Goal: Use online tool/utility: Utilize a website feature to perform a specific function

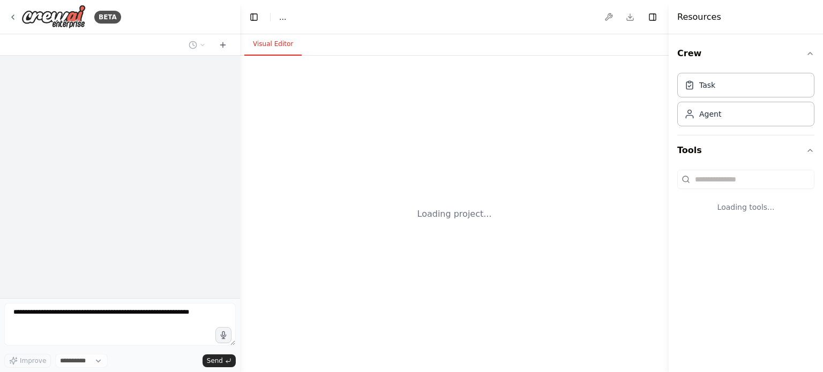
select select "****"
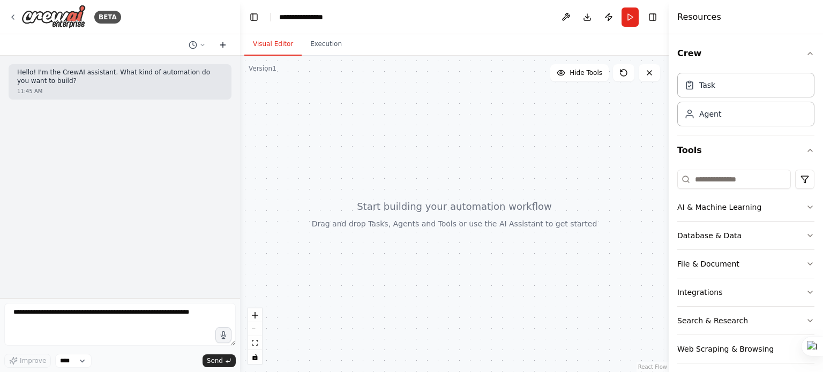
click at [226, 44] on icon at bounding box center [223, 45] width 9 height 9
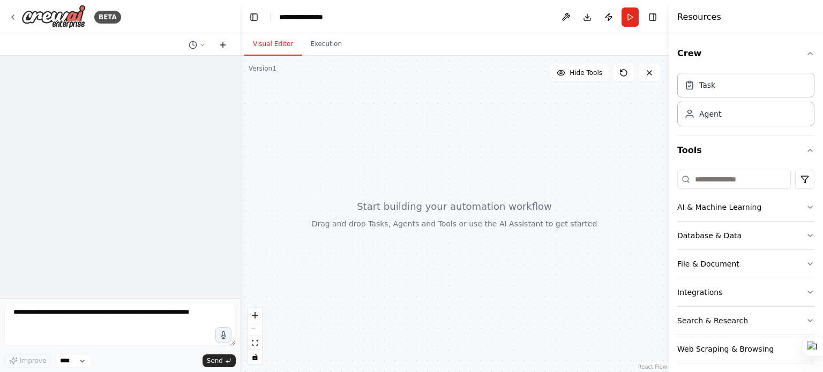
click at [226, 44] on icon at bounding box center [223, 45] width 9 height 9
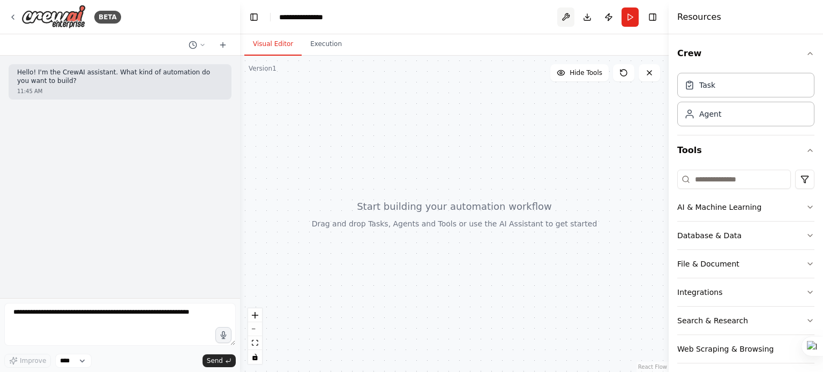
click at [566, 19] on button at bounding box center [565, 17] width 17 height 19
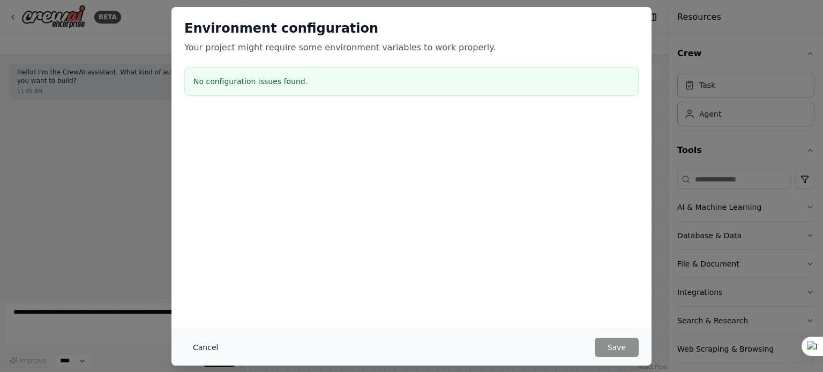
click at [212, 349] on button "Cancel" at bounding box center [205, 347] width 42 height 19
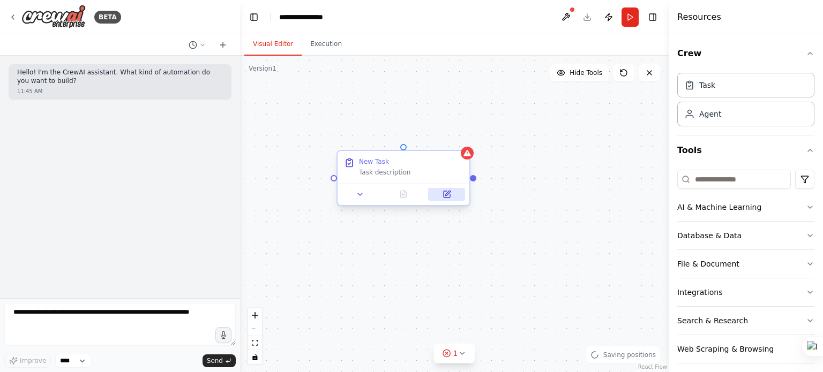
click at [447, 194] on icon at bounding box center [447, 193] width 5 height 5
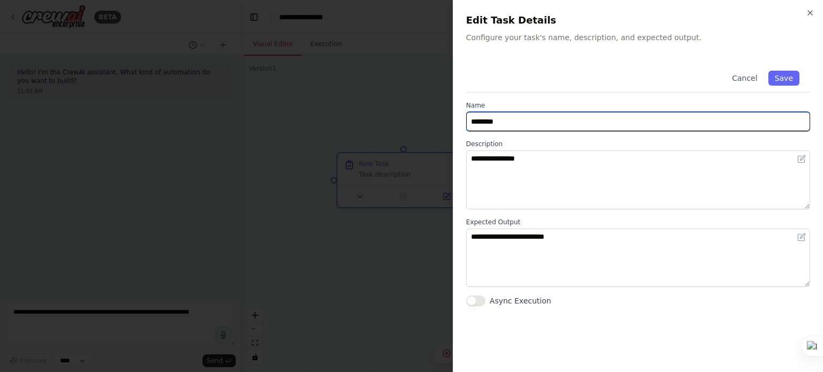
click at [413, 111] on body "**********" at bounding box center [411, 186] width 823 height 372
paste input "**********"
type input "**********"
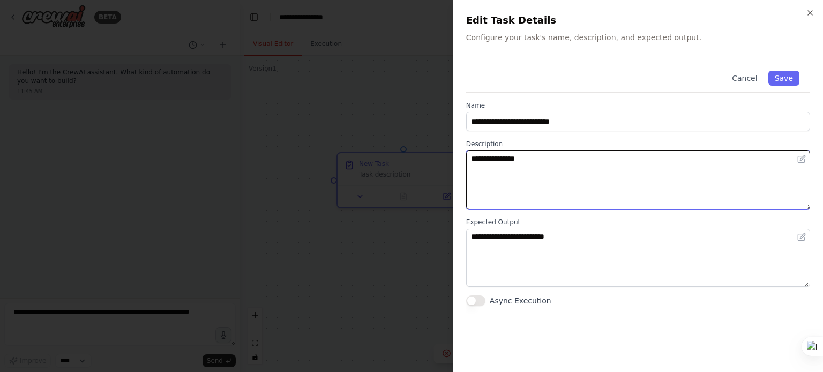
click at [514, 183] on textarea "**********" at bounding box center [638, 180] width 344 height 59
paste textarea "**********"
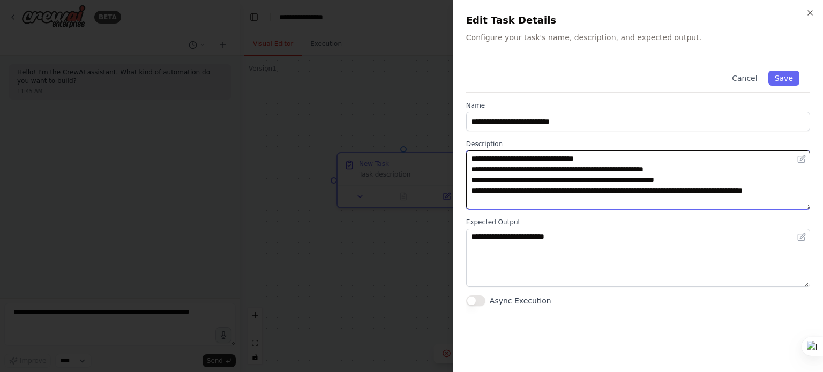
type textarea "**********"
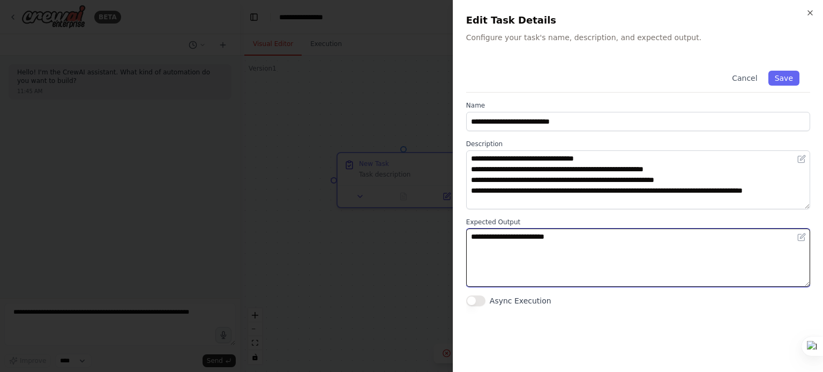
click at [523, 245] on textarea "**********" at bounding box center [638, 258] width 344 height 59
click at [655, 256] on textarea "**********" at bounding box center [638, 258] width 344 height 59
paste textarea "**********"
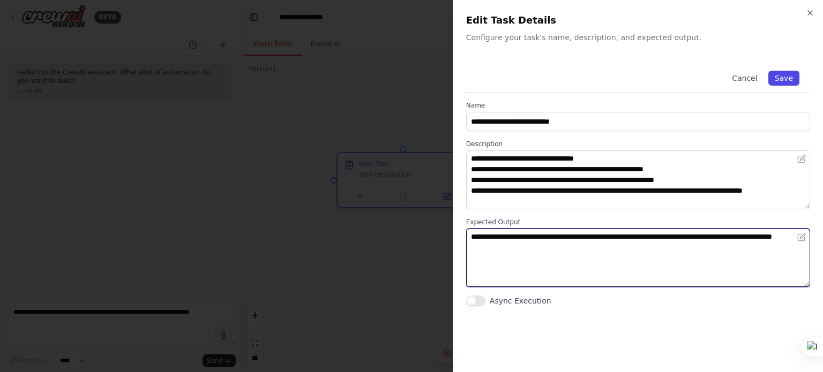
type textarea "**********"
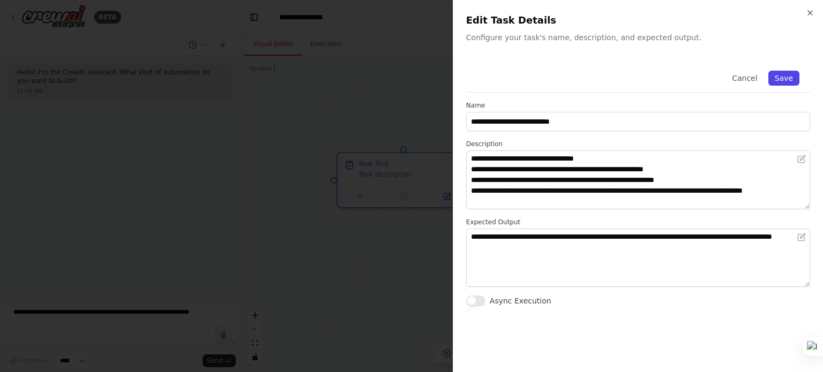
click at [783, 79] on button "Save" at bounding box center [783, 78] width 31 height 15
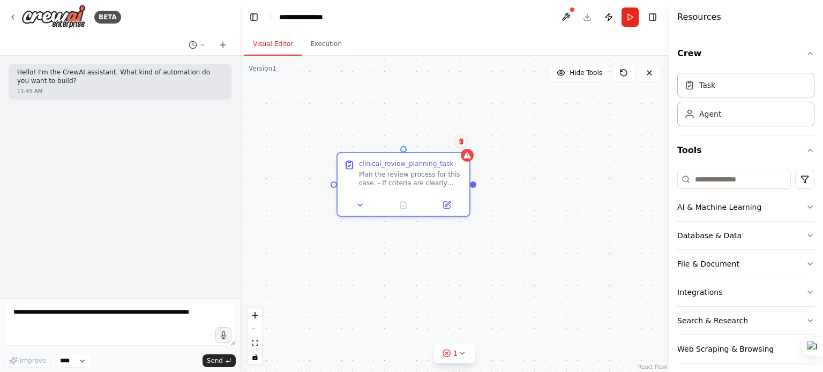
click at [462, 139] on icon at bounding box center [461, 141] width 6 height 6
click at [424, 143] on button "Confirm" at bounding box center [431, 141] width 38 height 13
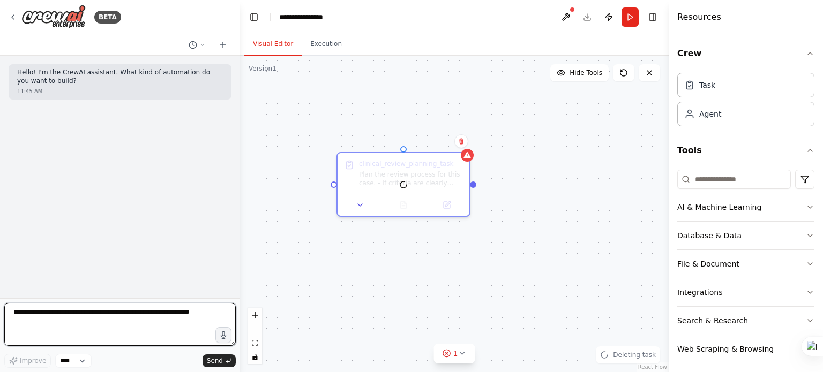
click at [71, 325] on textarea at bounding box center [119, 324] width 231 height 43
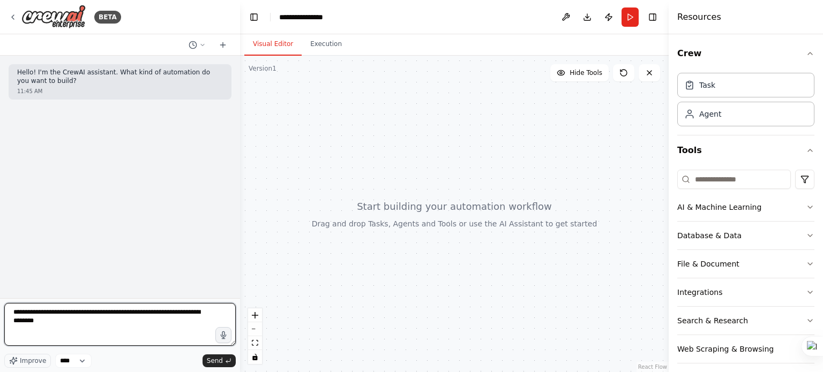
type textarea "**********"
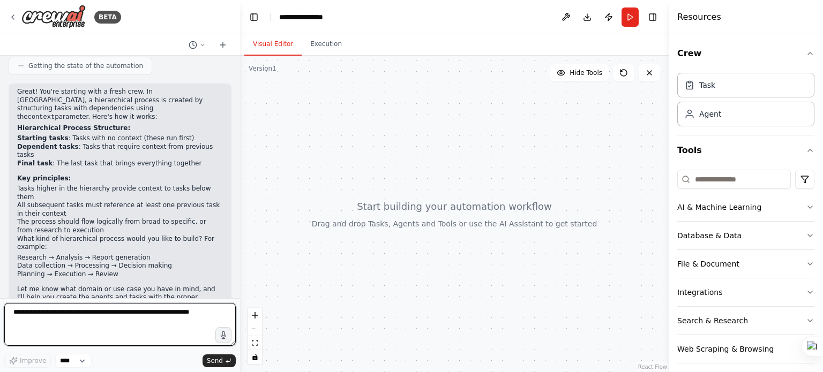
scroll to position [176, 0]
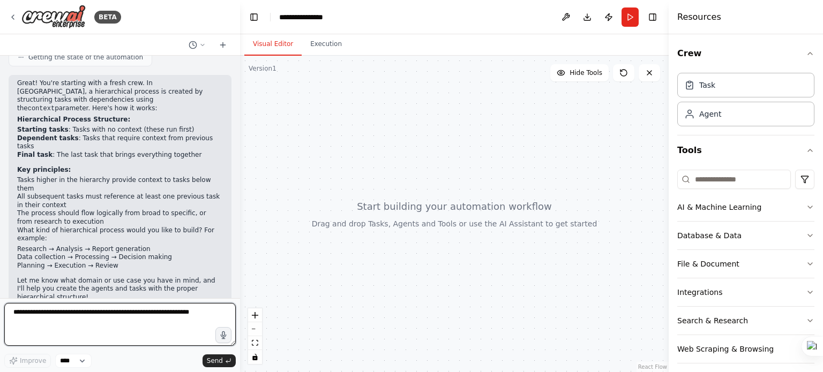
click at [186, 319] on textarea at bounding box center [119, 324] width 231 height 43
type textarea "**********"
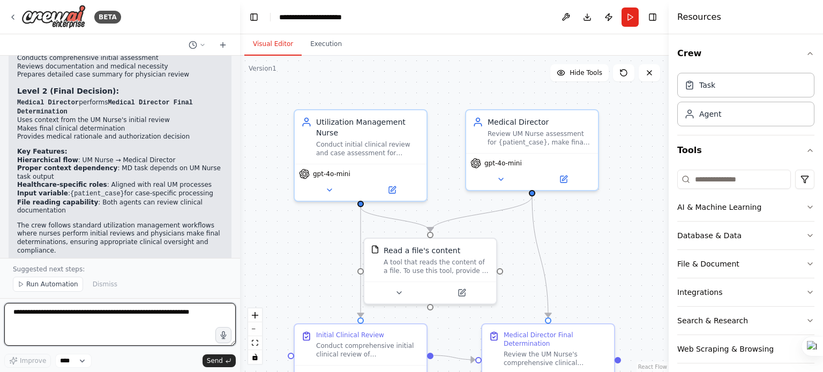
scroll to position [1036, 0]
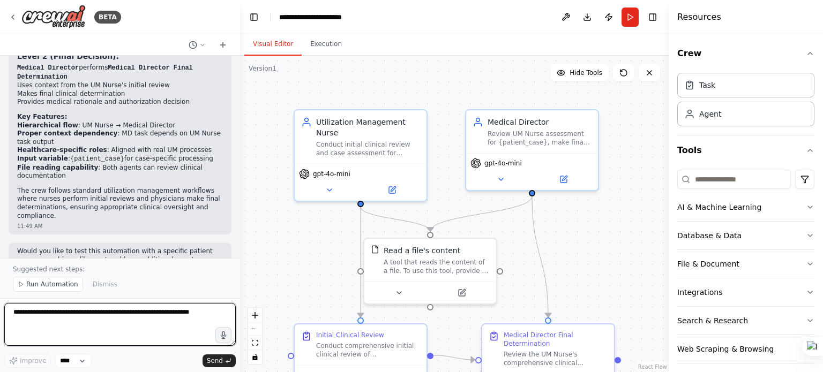
click at [87, 328] on textarea at bounding box center [119, 324] width 231 height 43
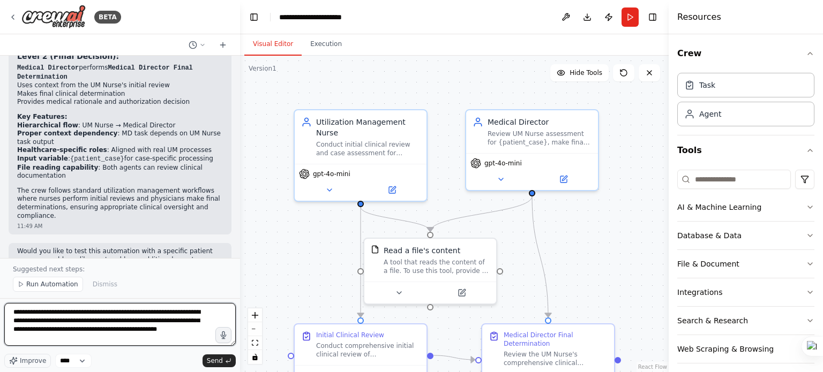
type textarea "**********"
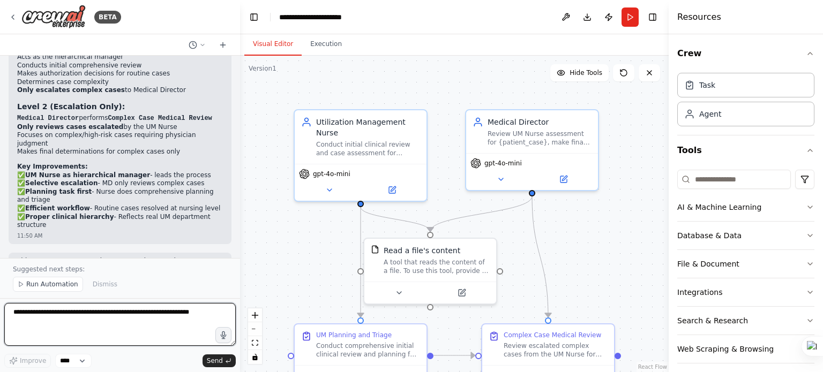
scroll to position [1673, 0]
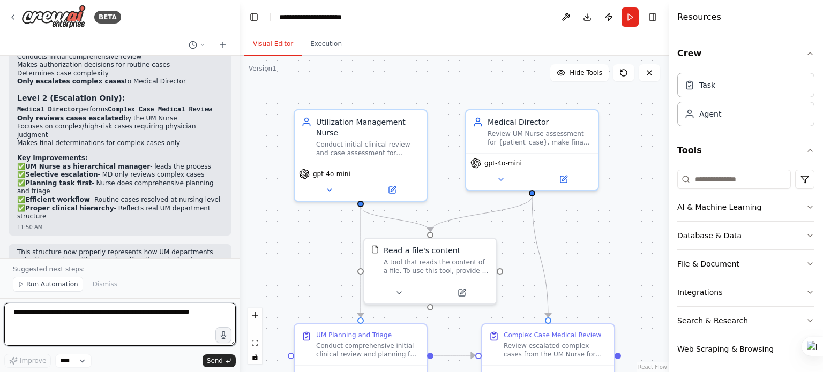
click at [65, 317] on textarea at bounding box center [119, 324] width 231 height 43
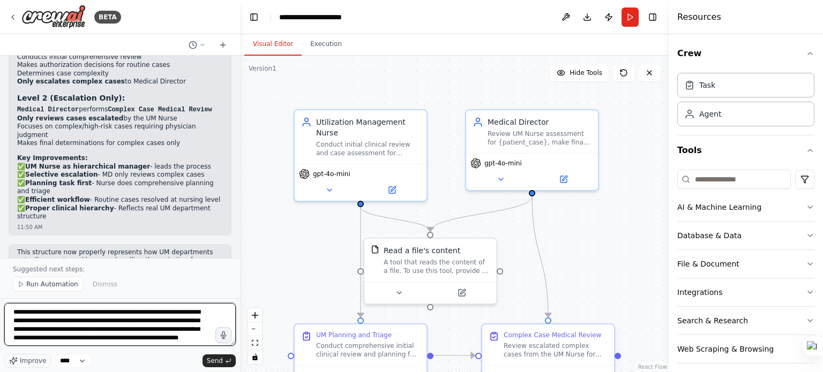
scroll to position [5, 0]
type textarea "**********"
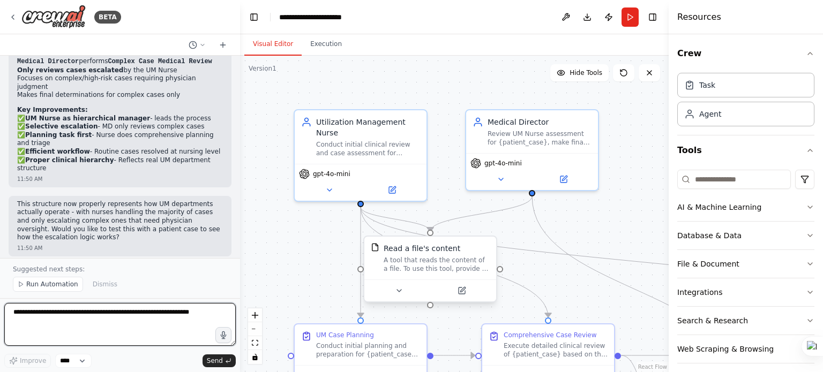
scroll to position [2362, 0]
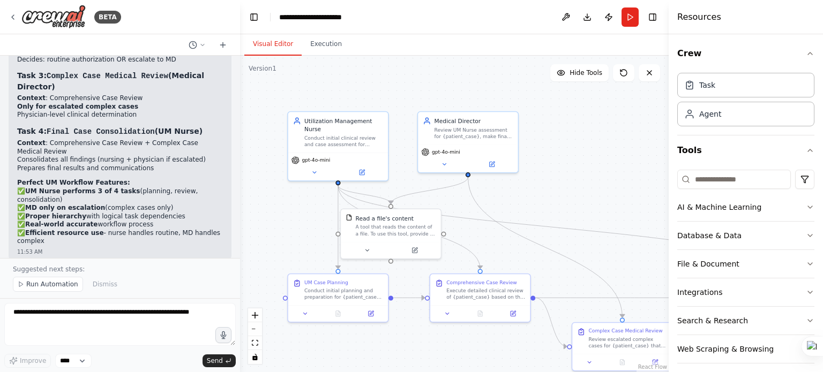
drag, startPoint x: 580, startPoint y: 187, endPoint x: 574, endPoint y: 124, distance: 63.0
click at [580, 168] on div ".deletable-edge-delete-btn { width: 20px; height: 20px; border: 0px solid #ffff…" at bounding box center [454, 214] width 429 height 317
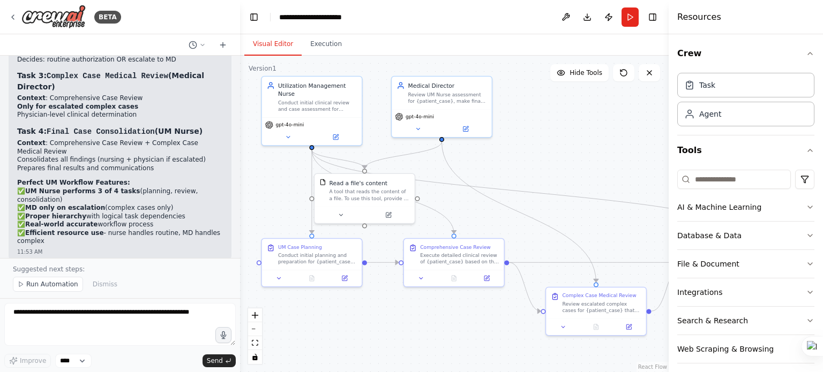
drag, startPoint x: 574, startPoint y: 124, endPoint x: 548, endPoint y: 111, distance: 28.8
click at [548, 111] on div ".deletable-edge-delete-btn { width: 20px; height: 20px; border: 0px solid #ffff…" at bounding box center [454, 214] width 429 height 317
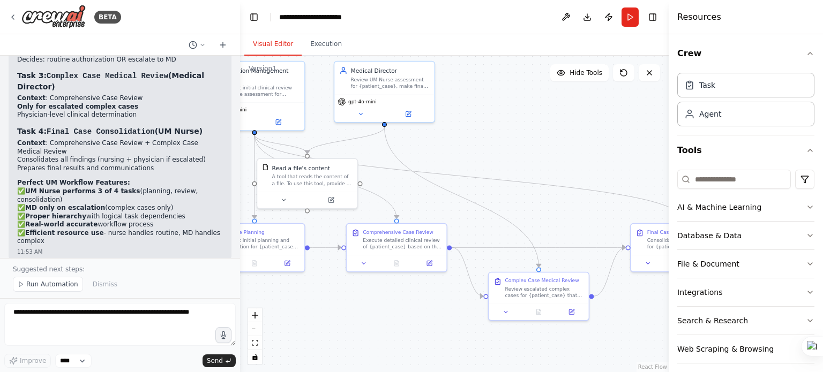
drag, startPoint x: 595, startPoint y: 146, endPoint x: 522, endPoint y: 131, distance: 74.9
click at [532, 131] on div ".deletable-edge-delete-btn { width: 20px; height: 20px; border: 0px solid #ffff…" at bounding box center [454, 214] width 429 height 317
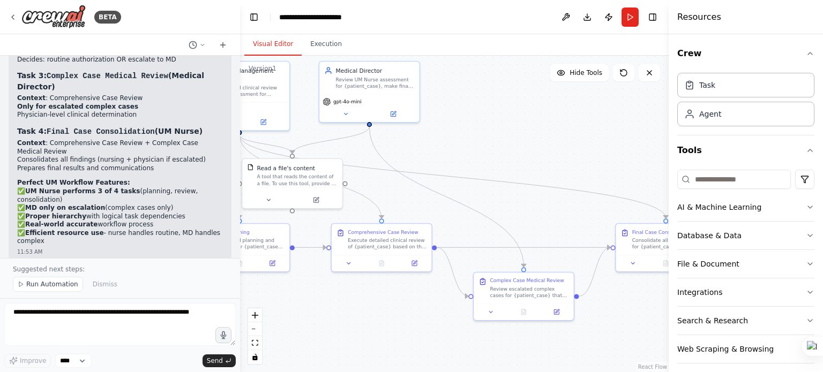
drag, startPoint x: 522, startPoint y: 131, endPoint x: 513, endPoint y: 131, distance: 9.1
click at [513, 131] on div ".deletable-edge-delete-btn { width: 20px; height: 20px; border: 0px solid #ffff…" at bounding box center [454, 214] width 429 height 317
drag, startPoint x: 321, startPoint y: 289, endPoint x: 391, endPoint y: 290, distance: 69.7
click at [348, 290] on div ".deletable-edge-delete-btn { width: 20px; height: 20px; border: 0px solid #ffff…" at bounding box center [454, 214] width 429 height 317
click at [380, 290] on div ".deletable-edge-delete-btn { width: 20px; height: 20px; border: 0px solid #ffff…" at bounding box center [454, 214] width 429 height 317
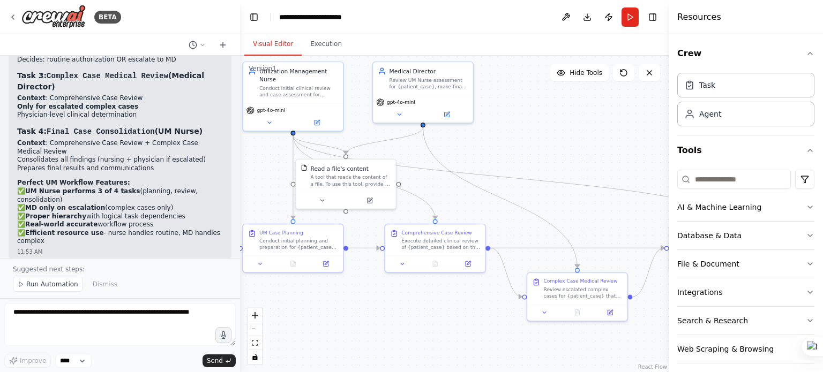
click at [395, 290] on div ".deletable-edge-delete-btn { width: 20px; height: 20px; border: 0px solid #ffff…" at bounding box center [454, 214] width 429 height 317
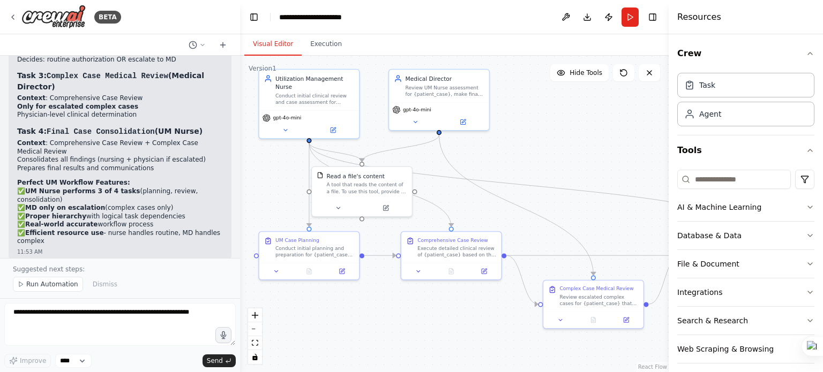
drag, startPoint x: 395, startPoint y: 290, endPoint x: 411, endPoint y: 297, distance: 17.7
click at [411, 297] on div ".deletable-edge-delete-btn { width: 20px; height: 20px; border: 0px solid #ffff…" at bounding box center [454, 214] width 429 height 317
drag, startPoint x: 459, startPoint y: 312, endPoint x: 387, endPoint y: 295, distance: 73.2
click at [451, 311] on div ".deletable-edge-delete-btn { width: 20px; height: 20px; border: 0px solid #ffff…" at bounding box center [454, 214] width 429 height 317
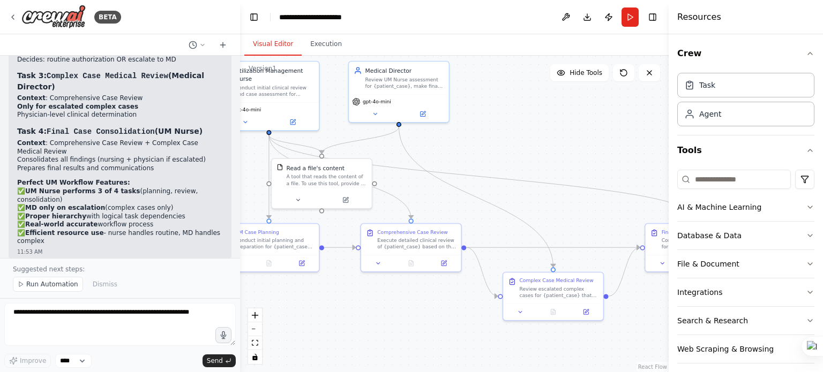
drag, startPoint x: 387, startPoint y: 295, endPoint x: 360, endPoint y: 290, distance: 27.8
click at [360, 290] on div ".deletable-edge-delete-btn { width: 20px; height: 20px; border: 0px solid #ffff…" at bounding box center [454, 214] width 429 height 317
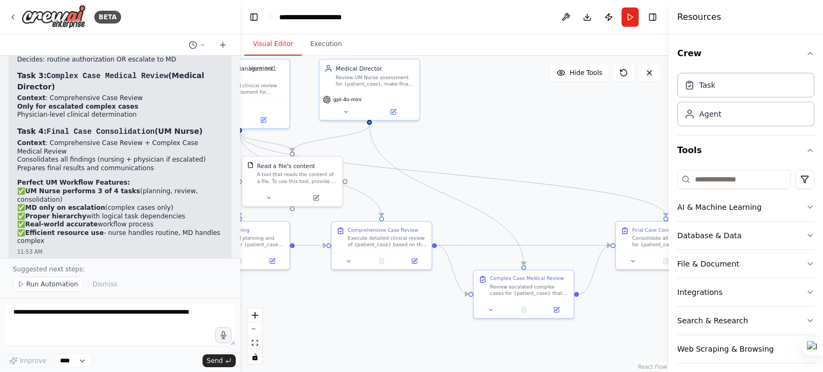
drag, startPoint x: 625, startPoint y: 330, endPoint x: 596, endPoint y: 327, distance: 29.5
click at [596, 327] on div ".deletable-edge-delete-btn { width: 20px; height: 20px; border: 0px solid #ffff…" at bounding box center [454, 214] width 429 height 317
drag, startPoint x: 308, startPoint y: 285, endPoint x: 334, endPoint y: 285, distance: 26.8
click at [334, 285] on div ".deletable-edge-delete-btn { width: 20px; height: 20px; border: 0px solid #ffff…" at bounding box center [454, 214] width 429 height 317
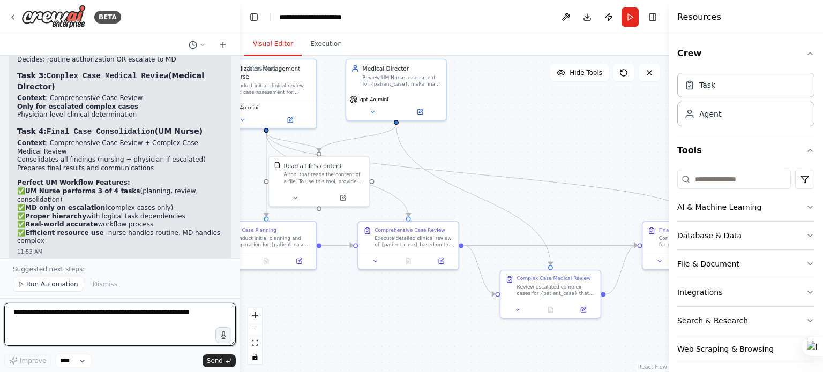
click at [129, 317] on textarea at bounding box center [119, 324] width 231 height 43
click at [99, 315] on textarea at bounding box center [119, 324] width 231 height 43
type textarea "**********"
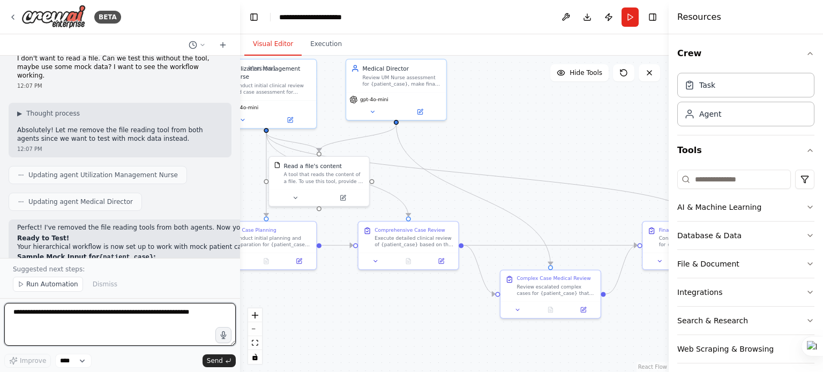
scroll to position [2695, 0]
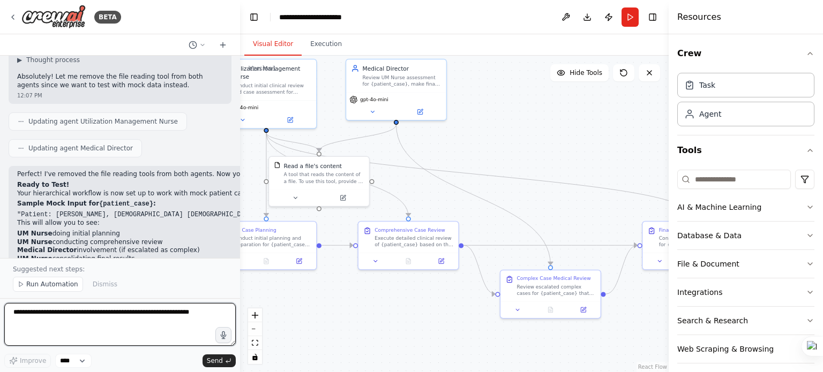
click at [81, 317] on textarea at bounding box center [119, 324] width 231 height 43
type textarea "*******"
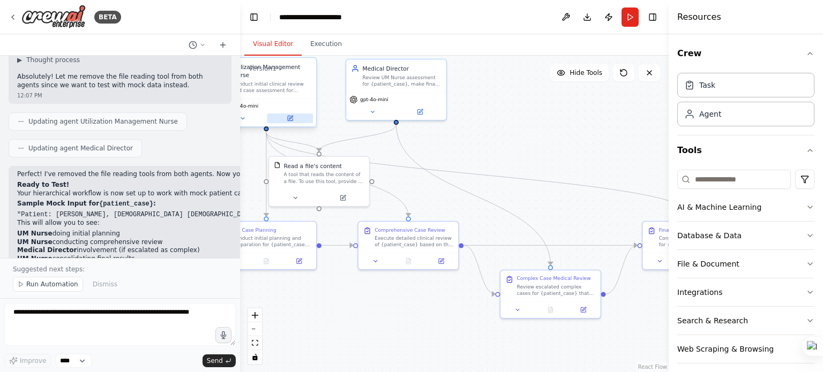
click at [291, 119] on icon at bounding box center [290, 118] width 5 height 5
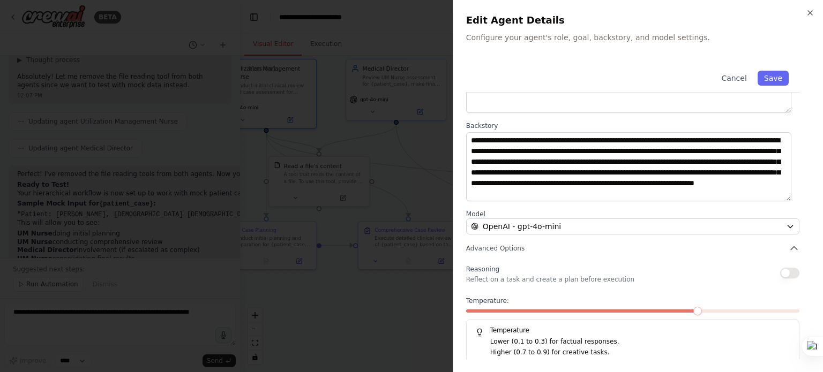
scroll to position [111, 0]
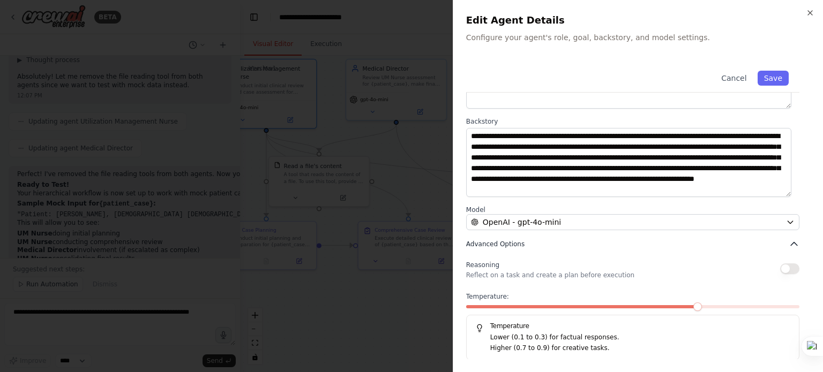
click at [789, 244] on icon "button" at bounding box center [794, 244] width 11 height 11
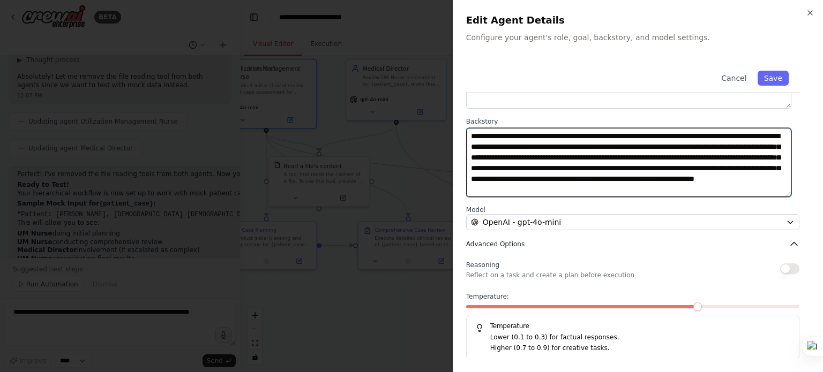
click at [785, 198] on textarea "**********" at bounding box center [628, 163] width 325 height 70
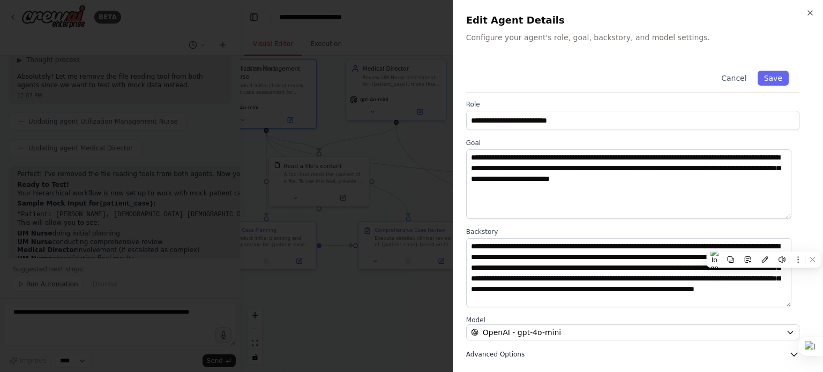
click at [789, 351] on icon "button" at bounding box center [794, 354] width 11 height 11
click at [734, 81] on button "Cancel" at bounding box center [734, 78] width 38 height 15
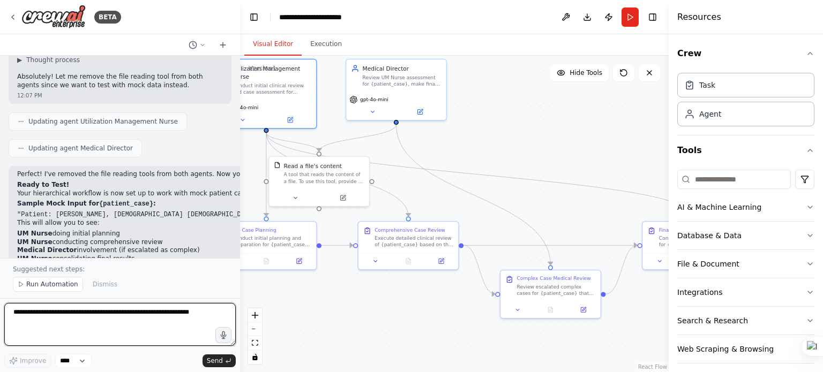
click at [65, 313] on textarea at bounding box center [119, 324] width 231 height 43
type textarea "**********"
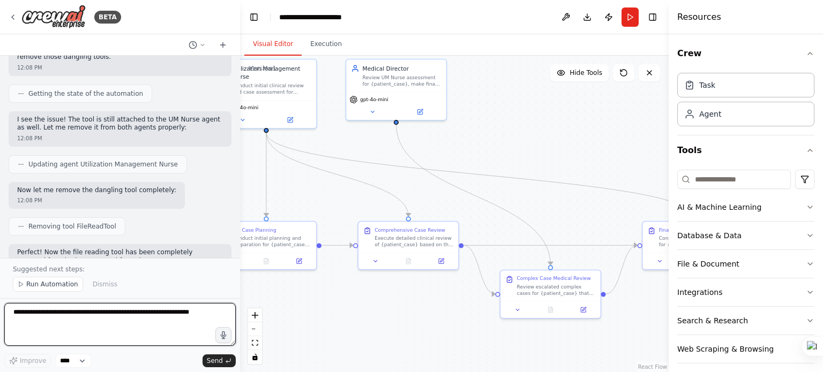
scroll to position [3075, 0]
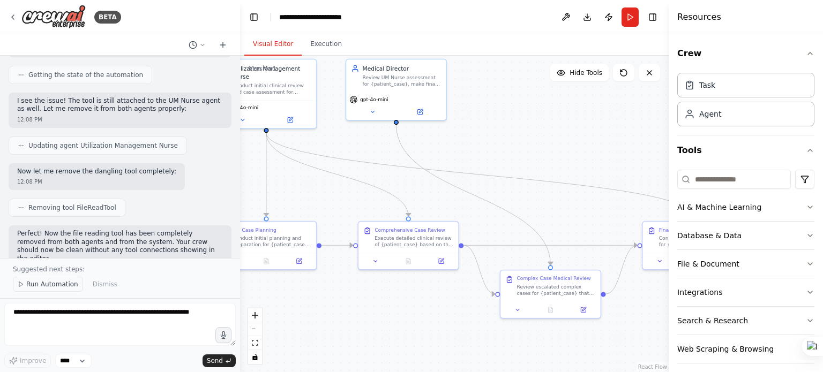
click at [41, 282] on span "Run Automation" at bounding box center [52, 284] width 52 height 9
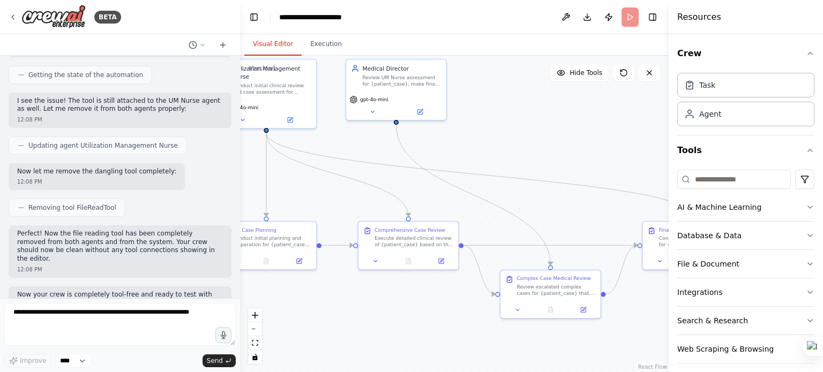
scroll to position [3035, 0]
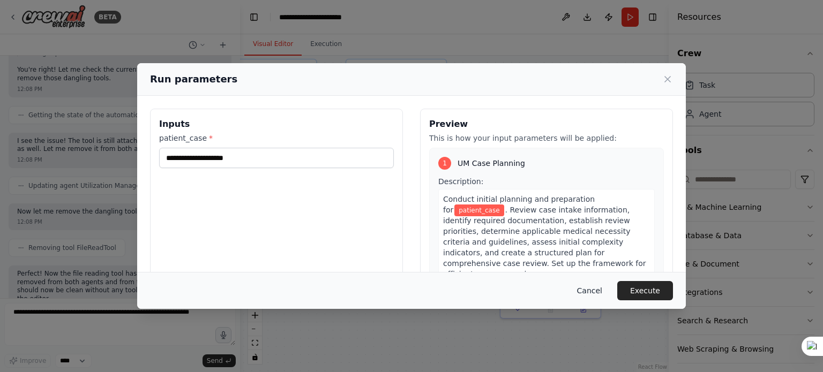
click at [593, 289] on button "Cancel" at bounding box center [589, 290] width 42 height 19
click at [593, 289] on div "Review escalated complex cases for {patient_case} that require physician-level …" at bounding box center [556, 290] width 79 height 13
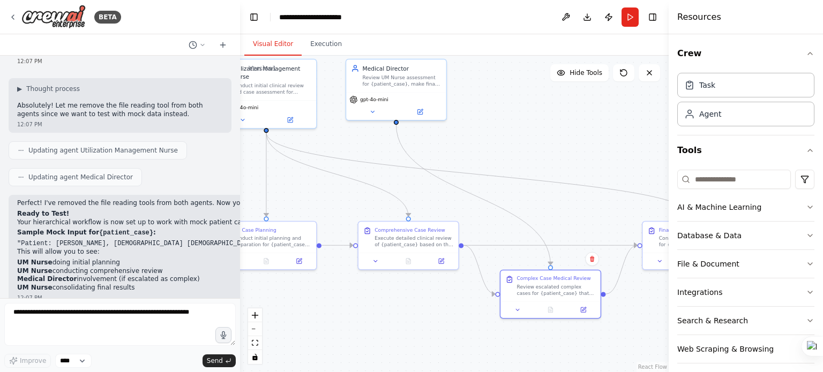
scroll to position [2660, 0]
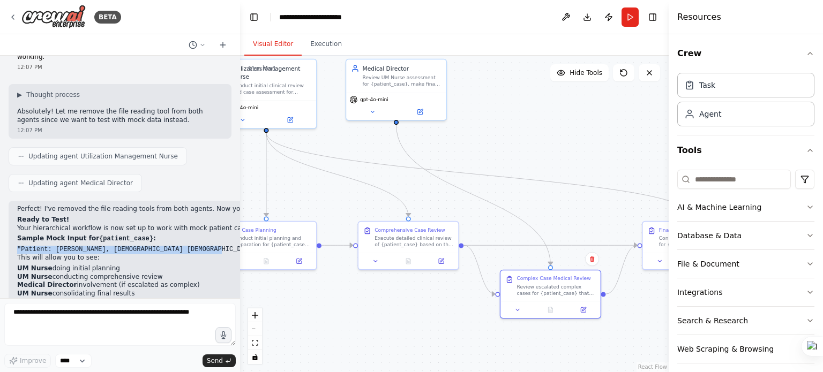
drag, startPoint x: 17, startPoint y: 168, endPoint x: 88, endPoint y: 169, distance: 71.3
click at [203, 246] on code ""Patient: John Smith, 45yo male, presenting with chest pain x 2 days. EKG shows…" at bounding box center [762, 250] width 1490 height 8
click at [88, 246] on code ""Patient: John Smith, 45yo male, presenting with chest pain x 2 days. EKG shows…" at bounding box center [762, 250] width 1490 height 8
drag, startPoint x: 184, startPoint y: 171, endPoint x: 201, endPoint y: 173, distance: 17.3
click at [211, 246] on code ""Patient: John Smith, 45yo male, presenting with chest pain x 2 days. EKG shows…" at bounding box center [762, 250] width 1490 height 8
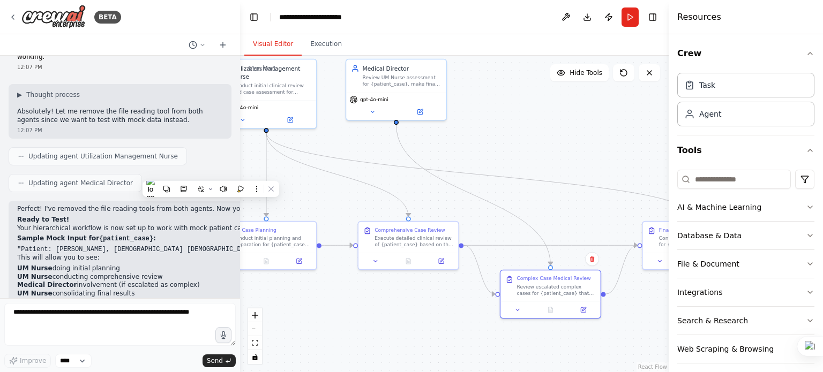
click at [149, 246] on code ""Patient: John Smith, 45yo male, presenting with chest pain x 2 days. EKG shows…" at bounding box center [762, 250] width 1490 height 8
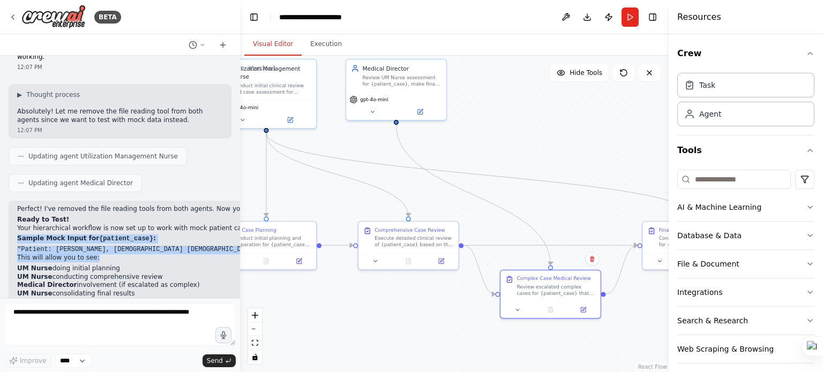
drag, startPoint x: 16, startPoint y: 159, endPoint x: 154, endPoint y: 182, distance: 140.1
click at [154, 201] on div "Perfect! I've removed the file reading tools from both agents. Now your crew ca…" at bounding box center [762, 256] width 1507 height 111
copy div "Sample Mock Input for {patient_case} : "Patient: John Smith, 45yo male, present…"
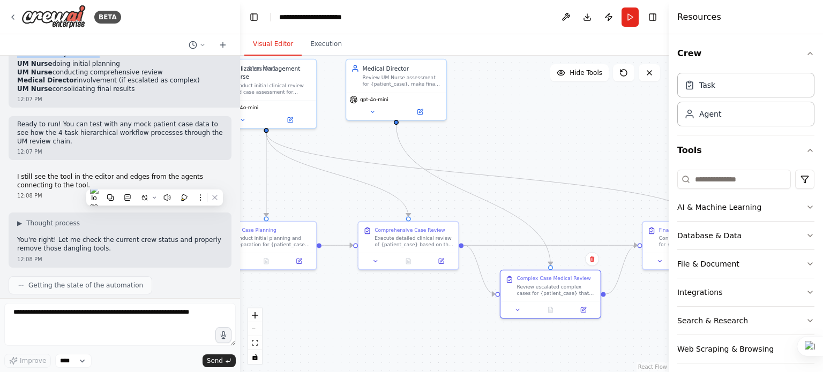
scroll to position [3035, 0]
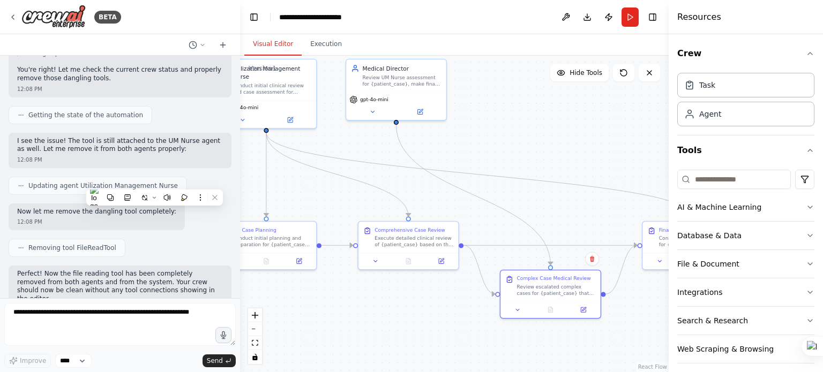
click at [89, 293] on div "Hello! I'm the CrewAI assistant. What kind of automation do you want to build? …" at bounding box center [120, 177] width 240 height 243
click at [634, 18] on button "Run" at bounding box center [630, 17] width 17 height 19
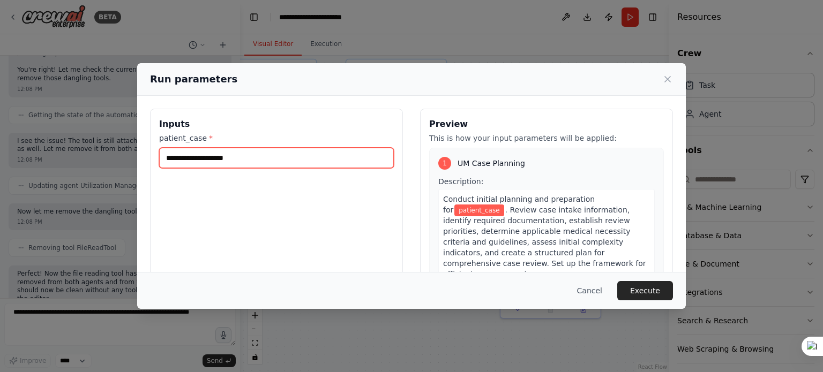
click at [227, 158] on input "patient_case *" at bounding box center [276, 158] width 235 height 20
paste input "**********"
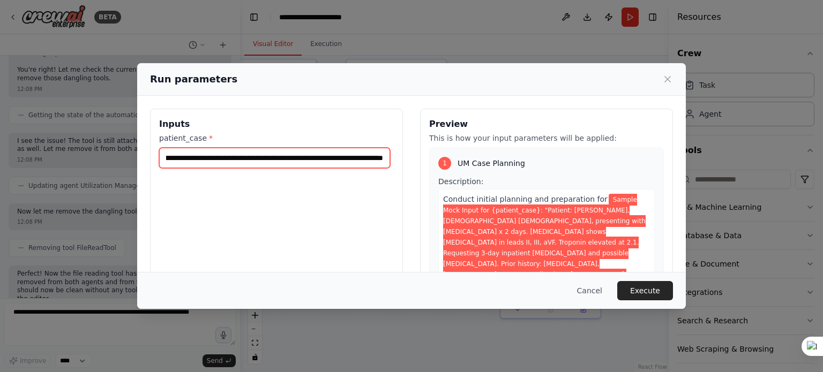
scroll to position [0, 0]
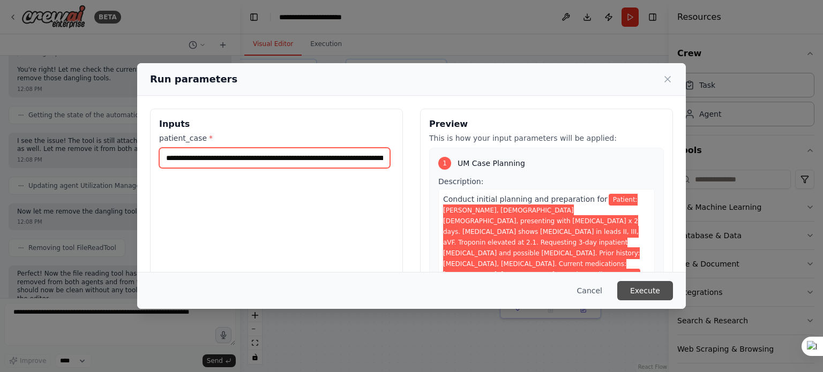
type input "**********"
click at [647, 289] on button "Execute" at bounding box center [645, 290] width 56 height 19
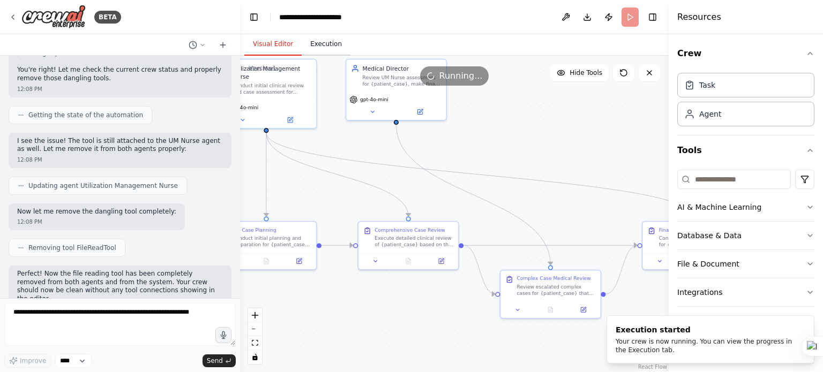
click at [318, 44] on button "Execution" at bounding box center [326, 44] width 49 height 23
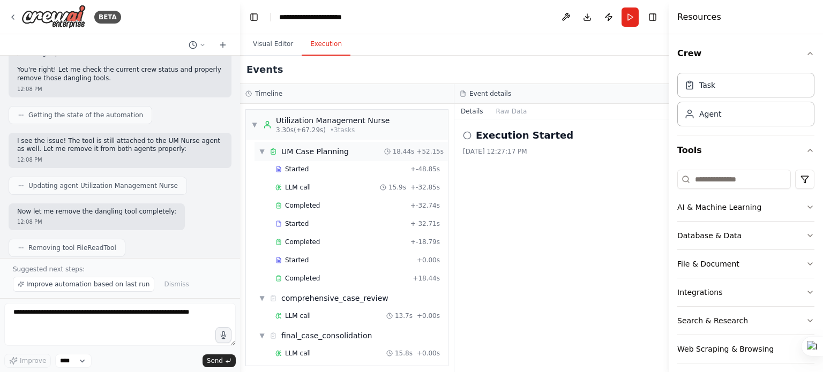
click at [362, 155] on div "▼ UM Case Planning 18.44s + 52.15s" at bounding box center [351, 151] width 193 height 19
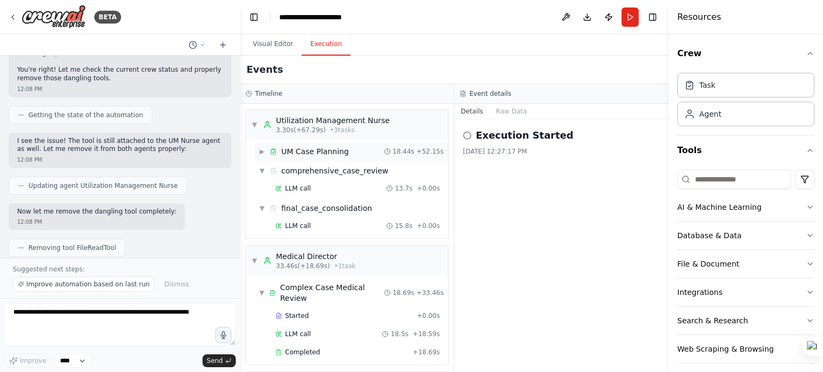
click at [363, 154] on div "▶ UM Case Planning 18.44s + 52.15s" at bounding box center [351, 151] width 193 height 19
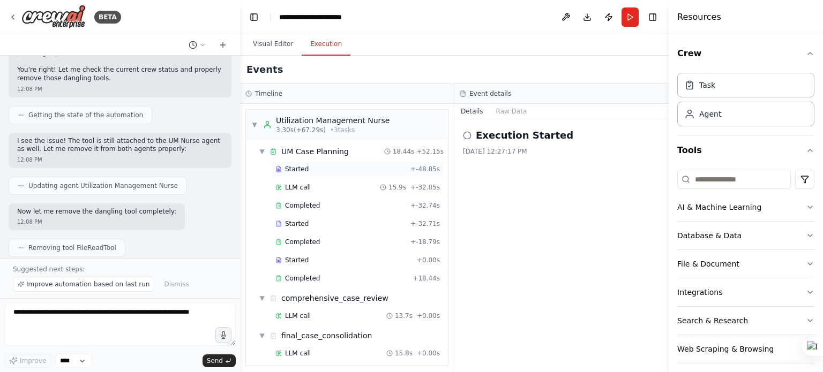
click at [350, 169] on div "Started" at bounding box center [340, 169] width 131 height 9
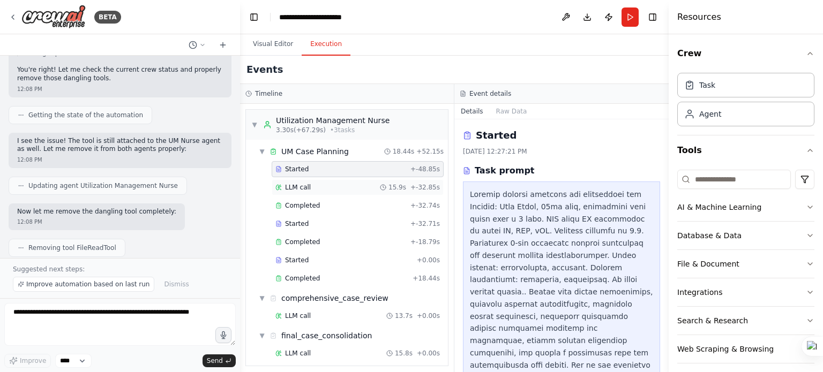
click at [343, 183] on div "LLM call 15.9s + -32.85s" at bounding box center [357, 187] width 164 height 9
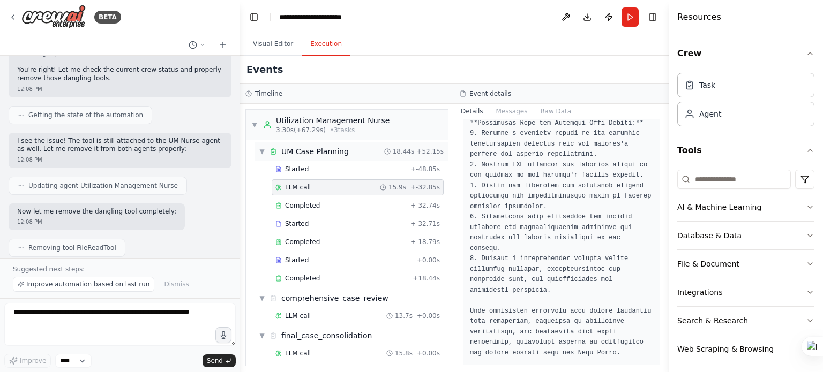
click at [264, 152] on span "▼" at bounding box center [262, 151] width 6 height 9
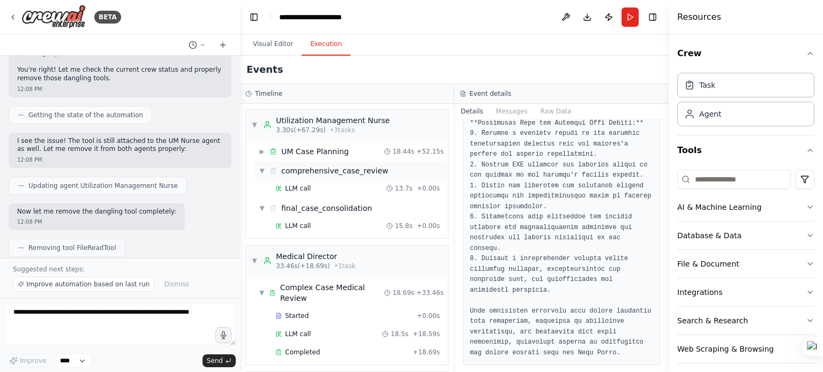
click at [260, 164] on div "▼ comprehensive_case_review" at bounding box center [351, 170] width 193 height 19
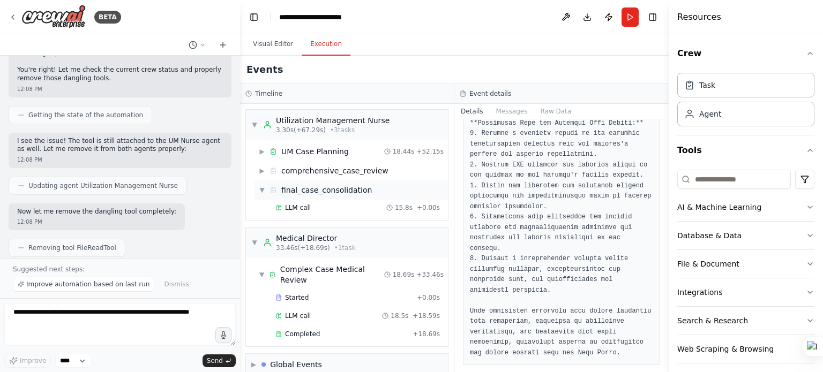
click at [261, 190] on span "▼" at bounding box center [262, 190] width 6 height 9
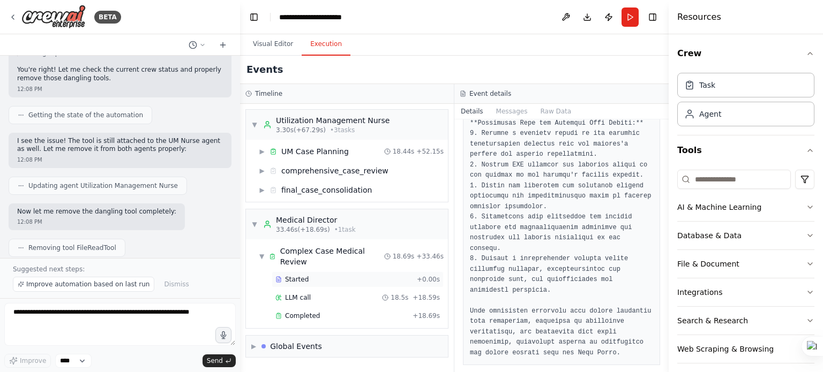
click at [341, 275] on div "Started" at bounding box center [343, 279] width 137 height 9
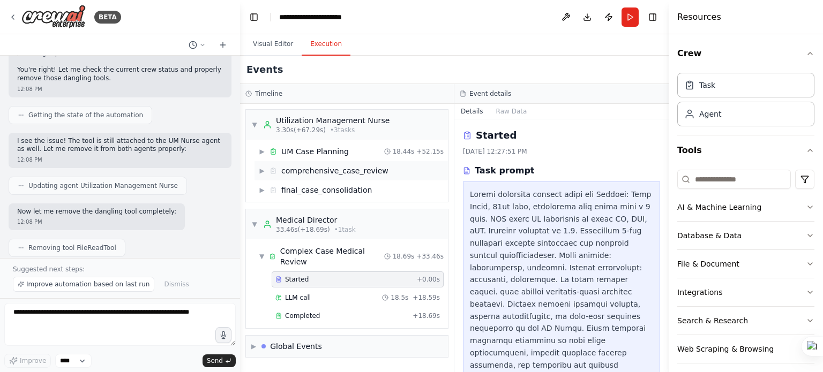
click at [297, 174] on div "comprehensive_case_review" at bounding box center [334, 171] width 107 height 11
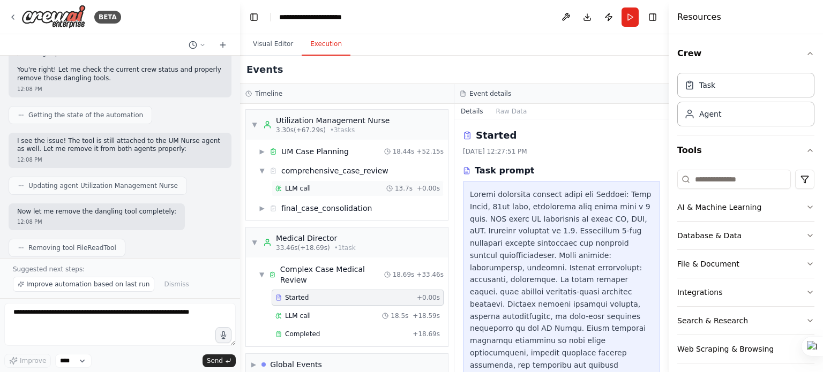
click at [309, 187] on div "LLM call 13.7s + 0.00s" at bounding box center [357, 188] width 164 height 9
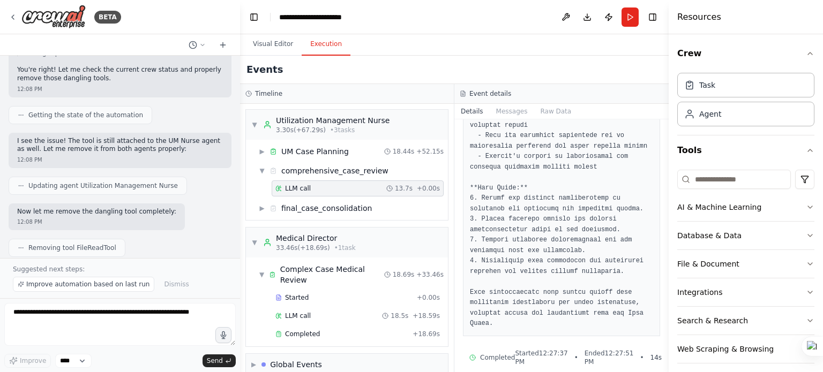
scroll to position [1084, 0]
click at [315, 154] on div "UM Case Planning" at bounding box center [315, 151] width 68 height 11
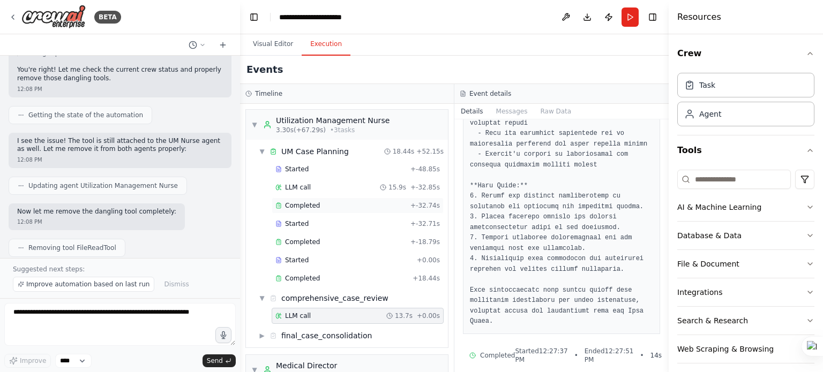
click at [328, 205] on div "Completed" at bounding box center [340, 205] width 131 height 9
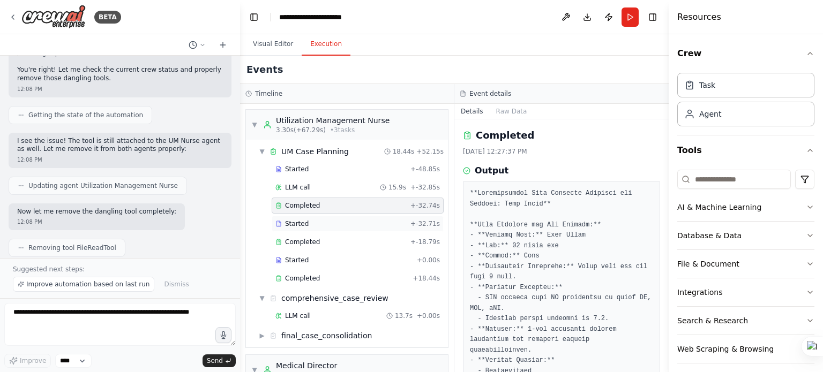
click at [327, 218] on div "Started + -32.71s" at bounding box center [358, 224] width 172 height 16
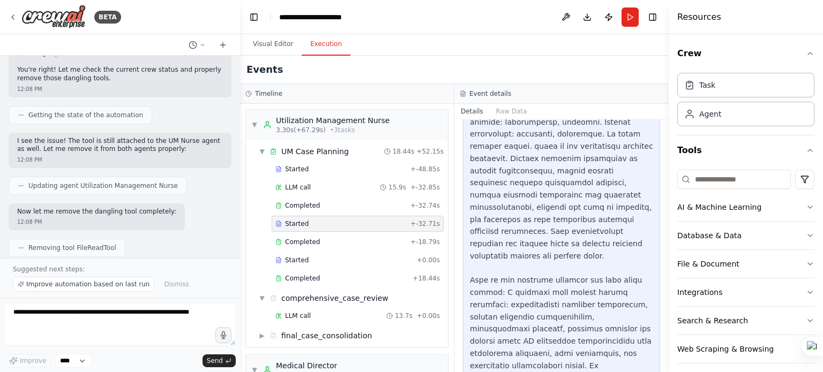
scroll to position [181, 0]
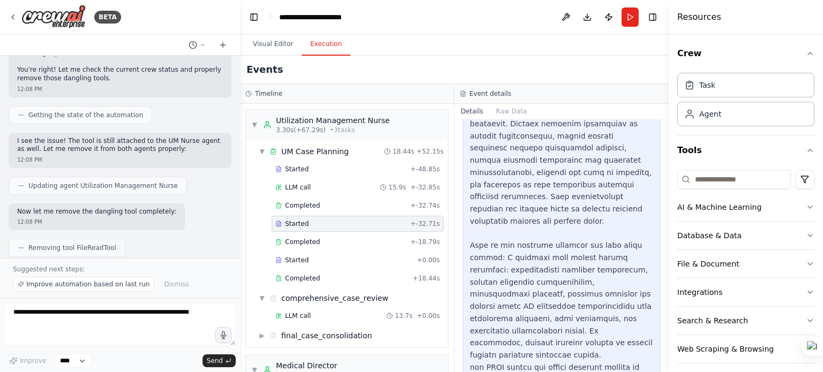
click at [260, 96] on h3 "Timeline" at bounding box center [268, 93] width 27 height 9
click at [325, 173] on div "Started" at bounding box center [340, 169] width 131 height 9
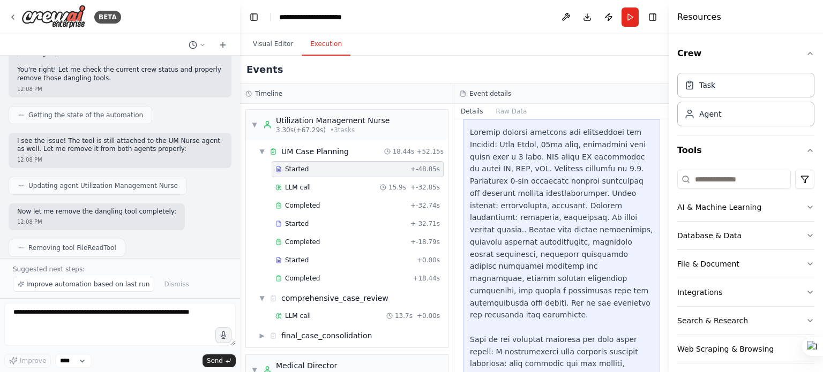
scroll to position [144, 0]
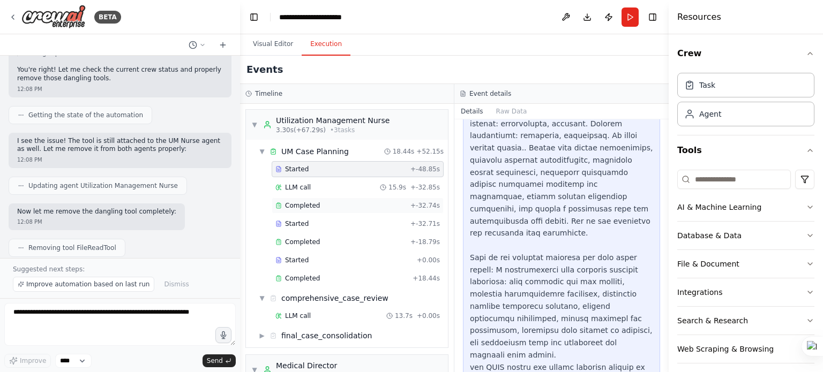
click at [324, 201] on div "Completed" at bounding box center [340, 205] width 131 height 9
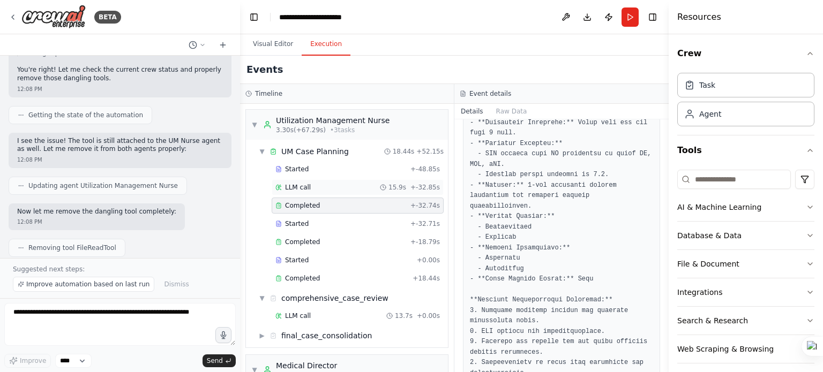
click at [324, 184] on div "LLM call 15.9s + -32.85s" at bounding box center [357, 187] width 164 height 9
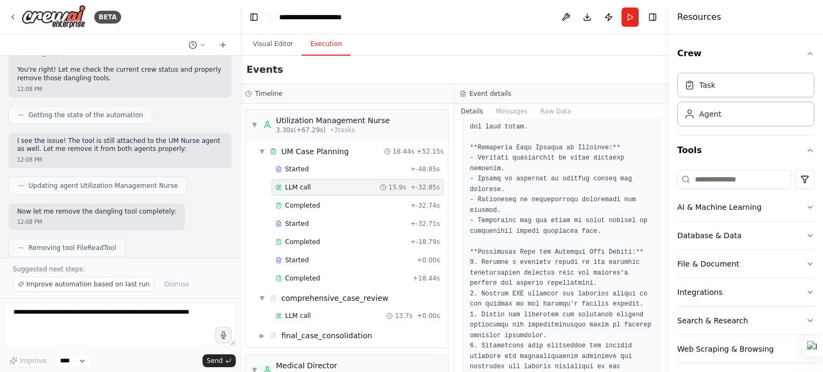
scroll to position [1063, 0]
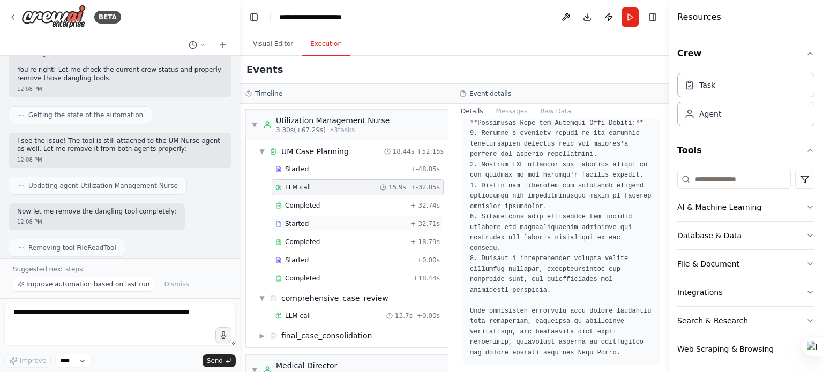
click at [325, 222] on div "Started" at bounding box center [340, 224] width 131 height 9
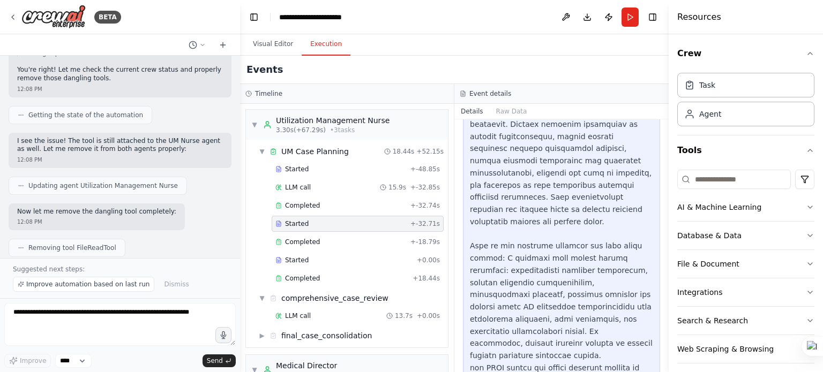
scroll to position [181, 0]
click at [330, 256] on div "Started" at bounding box center [343, 260] width 137 height 9
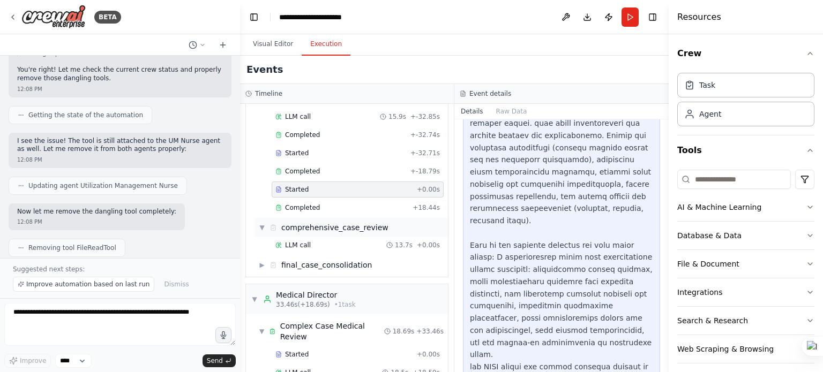
scroll to position [129, 0]
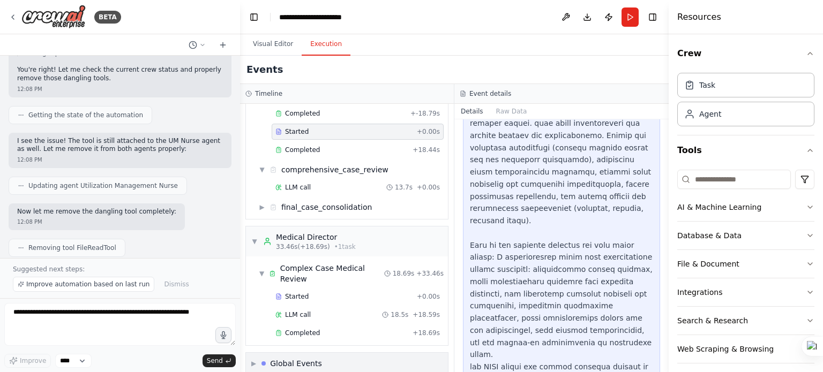
click at [350, 353] on div "▶ Global Events" at bounding box center [347, 363] width 202 height 21
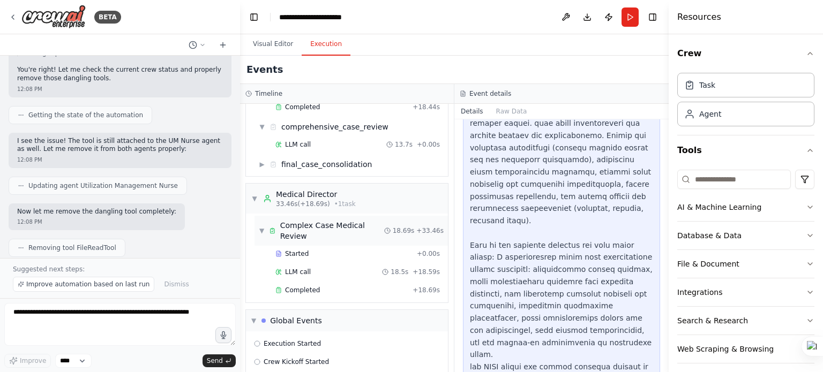
scroll to position [207, 0]
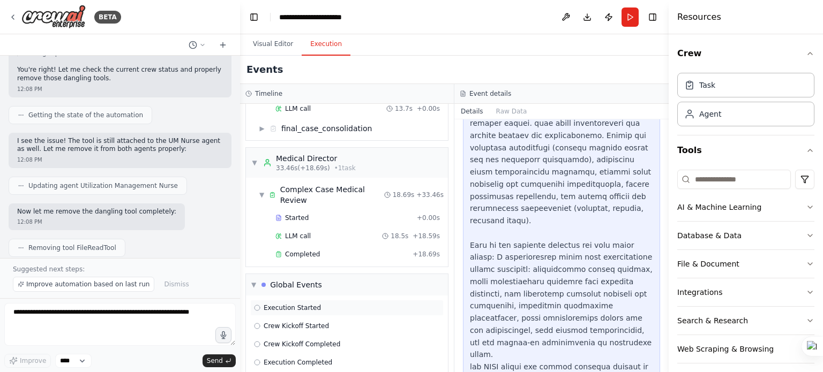
click at [338, 304] on div "Execution Started" at bounding box center [347, 308] width 186 height 9
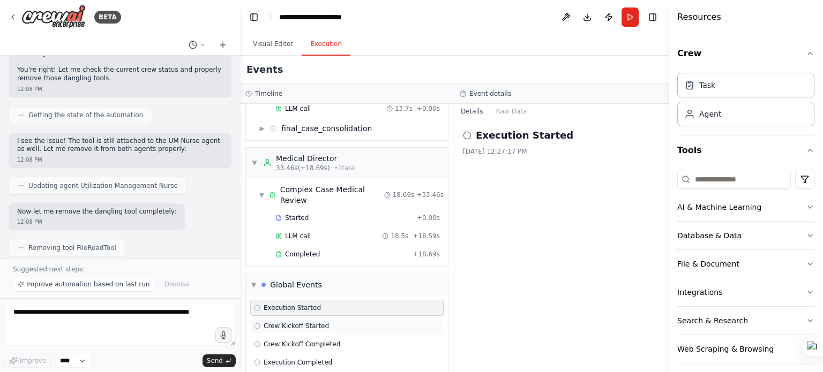
click at [346, 322] on div "Crew Kickoff Started" at bounding box center [347, 326] width 186 height 9
click at [345, 340] on div "Crew Kickoff Completed" at bounding box center [347, 344] width 186 height 9
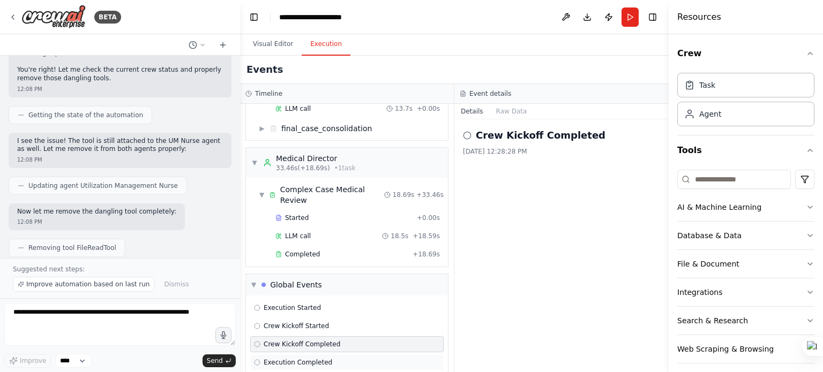
click at [346, 358] on div "Execution Completed" at bounding box center [347, 362] width 186 height 9
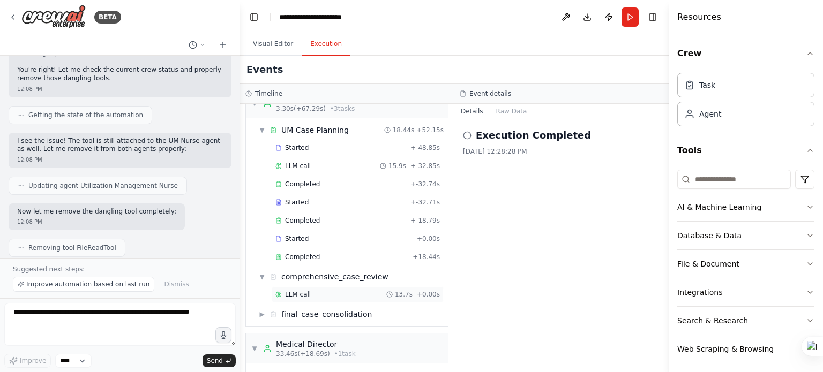
scroll to position [0, 0]
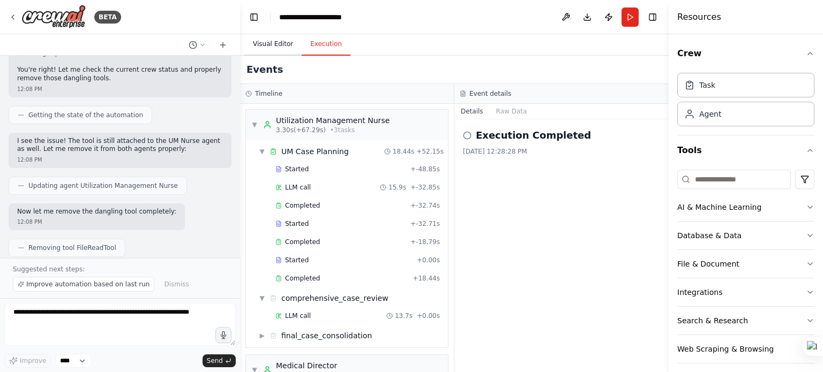
click at [270, 45] on button "Visual Editor" at bounding box center [272, 44] width 57 height 23
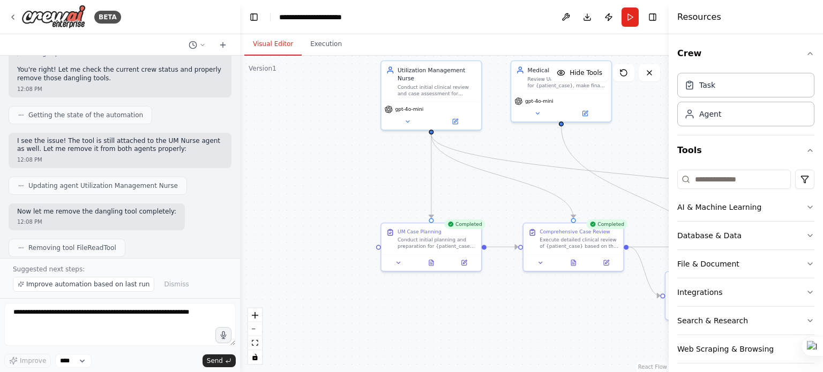
drag, startPoint x: 317, startPoint y: 313, endPoint x: 482, endPoint y: 315, distance: 165.0
click at [482, 315] on div ".deletable-edge-delete-btn { width: 20px; height: 20px; border: 0px solid #ffff…" at bounding box center [454, 214] width 429 height 317
click at [431, 261] on icon at bounding box center [431, 261] width 4 height 5
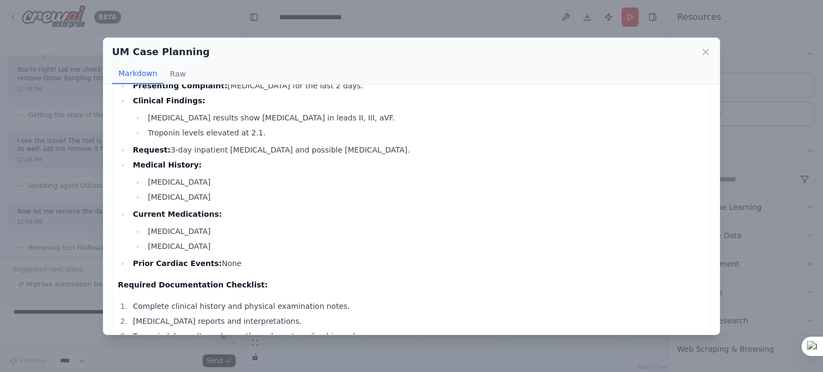
scroll to position [161, 0]
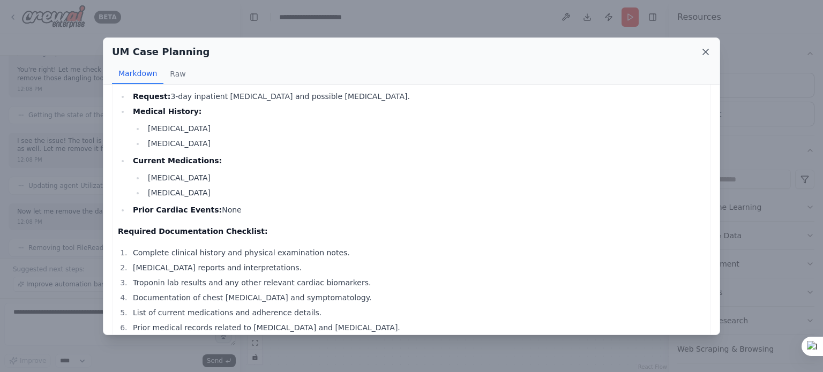
click at [709, 54] on icon at bounding box center [705, 52] width 11 height 11
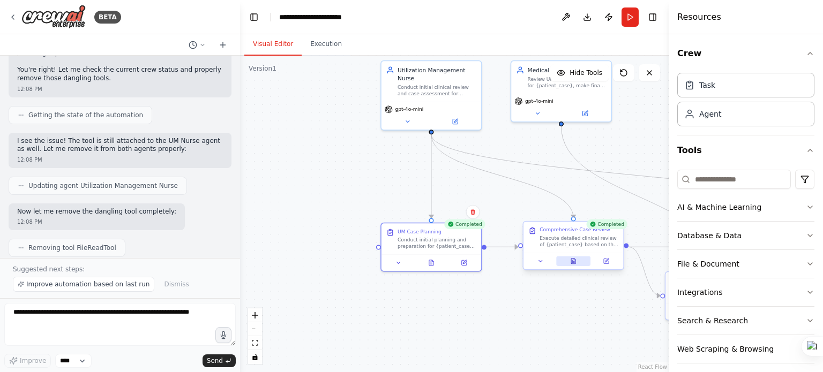
click at [574, 264] on icon at bounding box center [573, 261] width 4 height 5
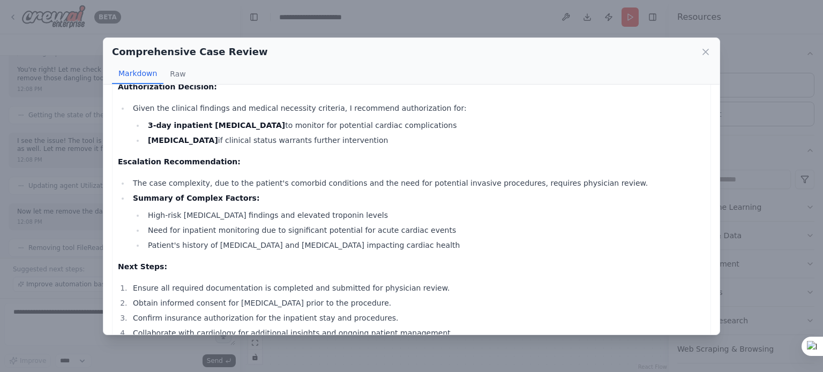
scroll to position [787, 0]
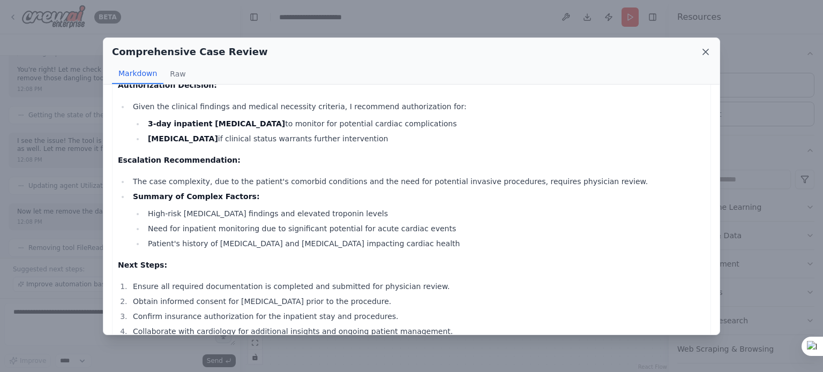
click at [704, 51] on icon at bounding box center [705, 52] width 11 height 11
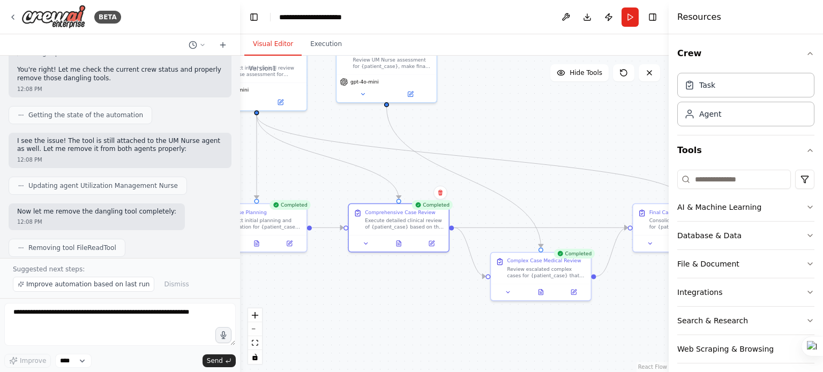
drag, startPoint x: 524, startPoint y: 322, endPoint x: 311, endPoint y: 294, distance: 215.1
click at [311, 294] on div ".deletable-edge-delete-btn { width: 20px; height: 20px; border: 0px solid #ffff…" at bounding box center [454, 214] width 429 height 317
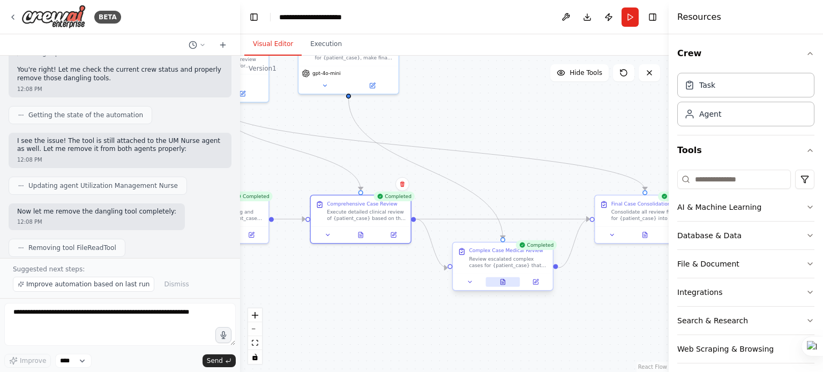
click at [508, 281] on button at bounding box center [502, 283] width 34 height 10
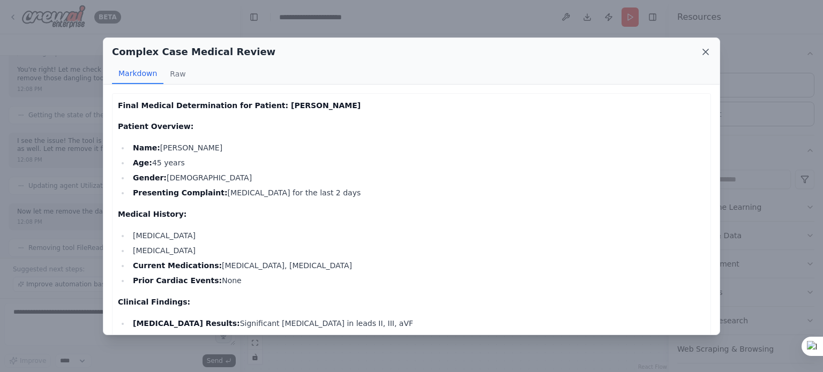
click at [706, 49] on icon at bounding box center [705, 52] width 11 height 11
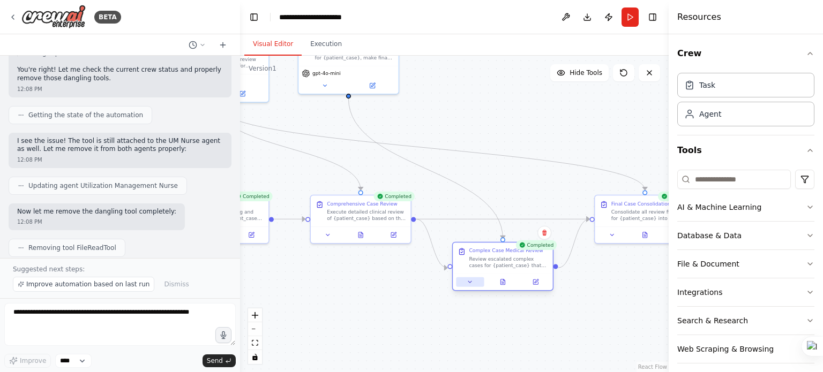
click at [465, 282] on button at bounding box center [470, 283] width 28 height 10
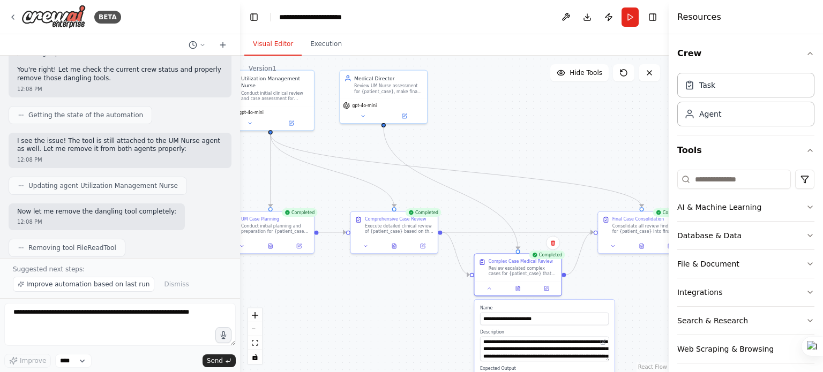
click at [604, 292] on div ".deletable-edge-delete-btn { width: 20px; height: 20px; border: 0px solid #ffff…" at bounding box center [454, 214] width 429 height 317
click at [515, 289] on icon at bounding box center [518, 288] width 6 height 6
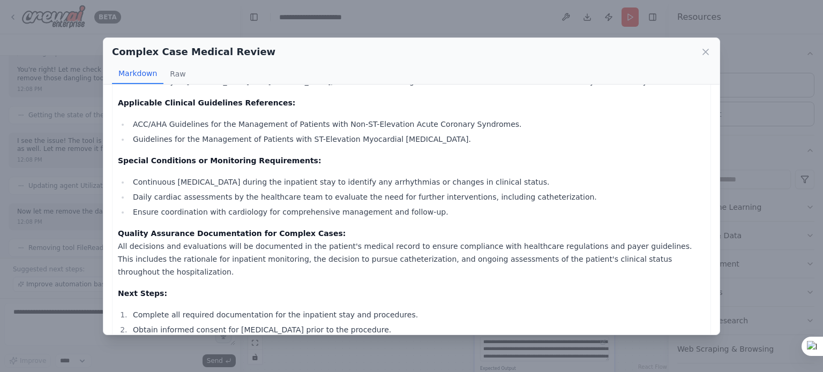
scroll to position [678, 0]
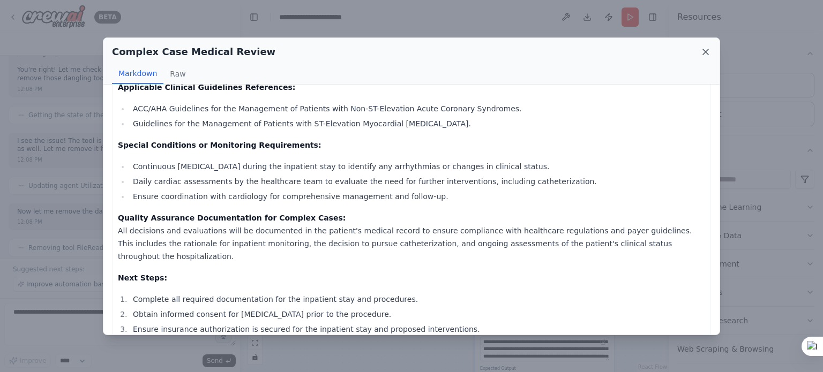
click at [710, 54] on icon at bounding box center [705, 52] width 11 height 11
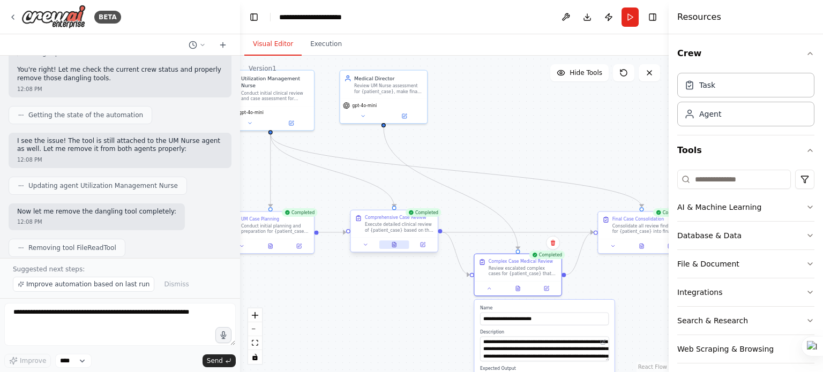
click at [392, 245] on icon at bounding box center [394, 245] width 4 height 5
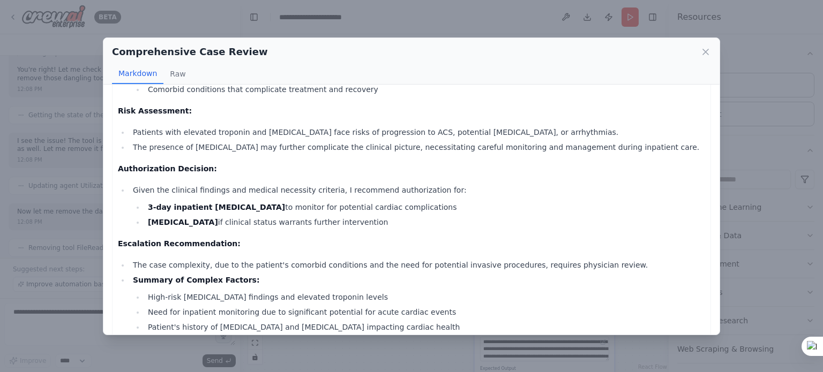
scroll to position [680, 0]
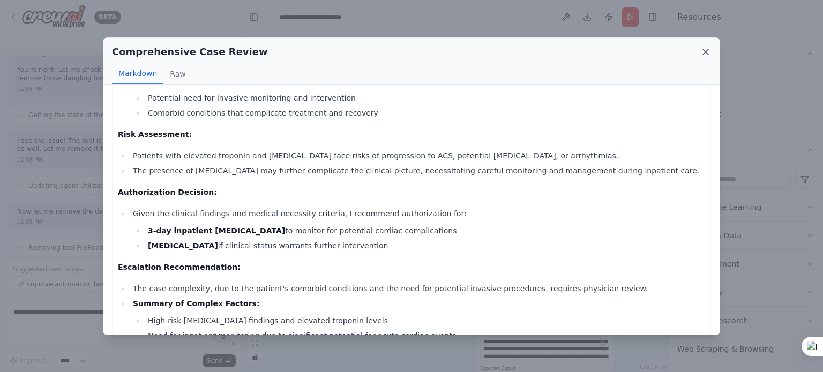
click at [709, 55] on icon at bounding box center [705, 52] width 11 height 11
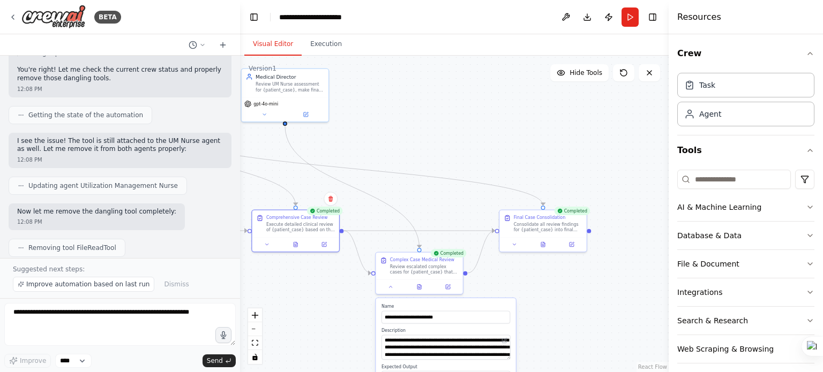
drag, startPoint x: 647, startPoint y: 267, endPoint x: 540, endPoint y: 261, distance: 107.3
click at [548, 266] on div ".deletable-edge-delete-btn { width: 20px; height: 20px; border: 0px solid #ffff…" at bounding box center [454, 214] width 429 height 317
click at [542, 244] on button at bounding box center [546, 243] width 30 height 9
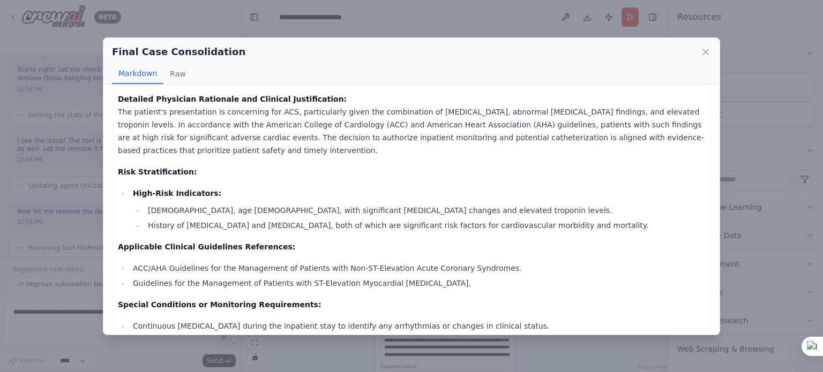
scroll to position [678, 0]
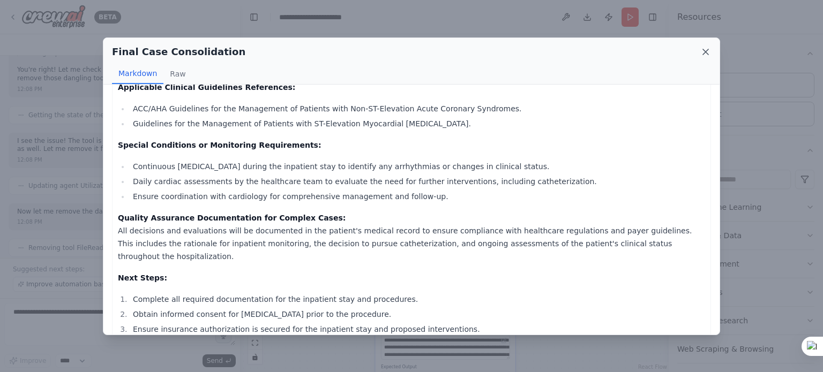
click at [708, 51] on icon at bounding box center [705, 52] width 11 height 11
